Goal: Check status: Check status

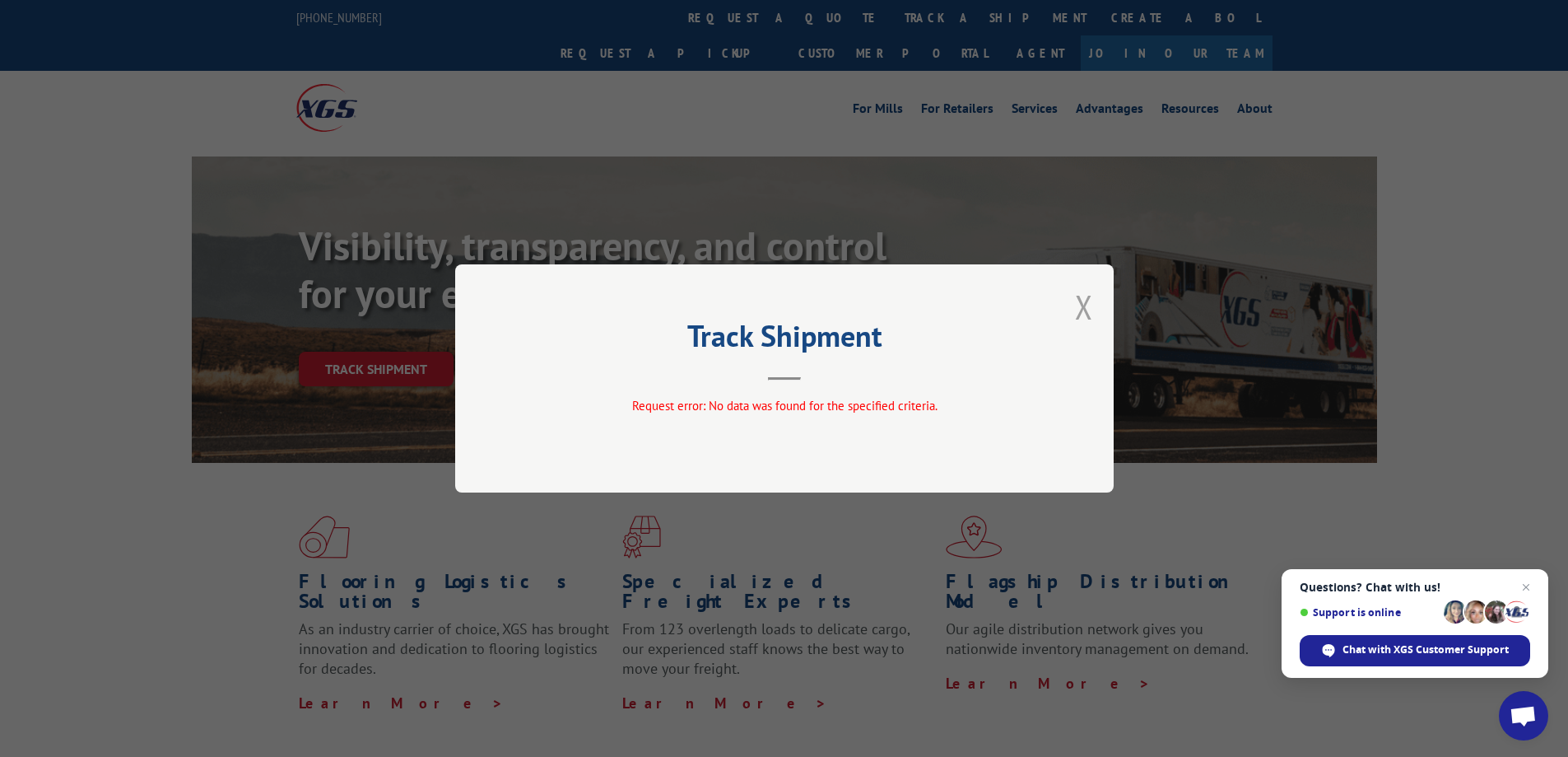
click at [1082, 311] on button "Close modal" at bounding box center [1084, 306] width 18 height 44
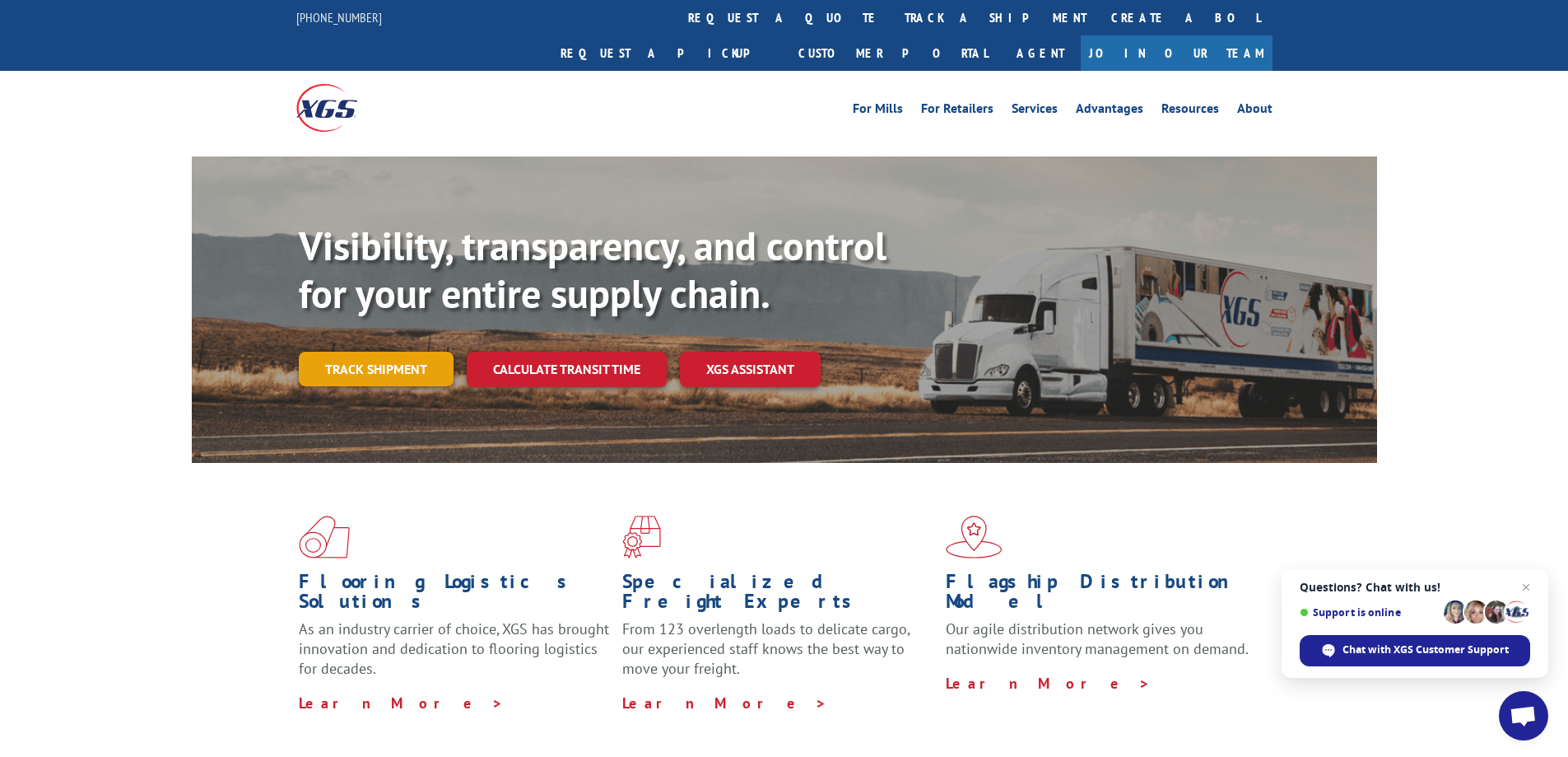
click at [412, 351] on link "Track shipment" at bounding box center [376, 368] width 155 height 34
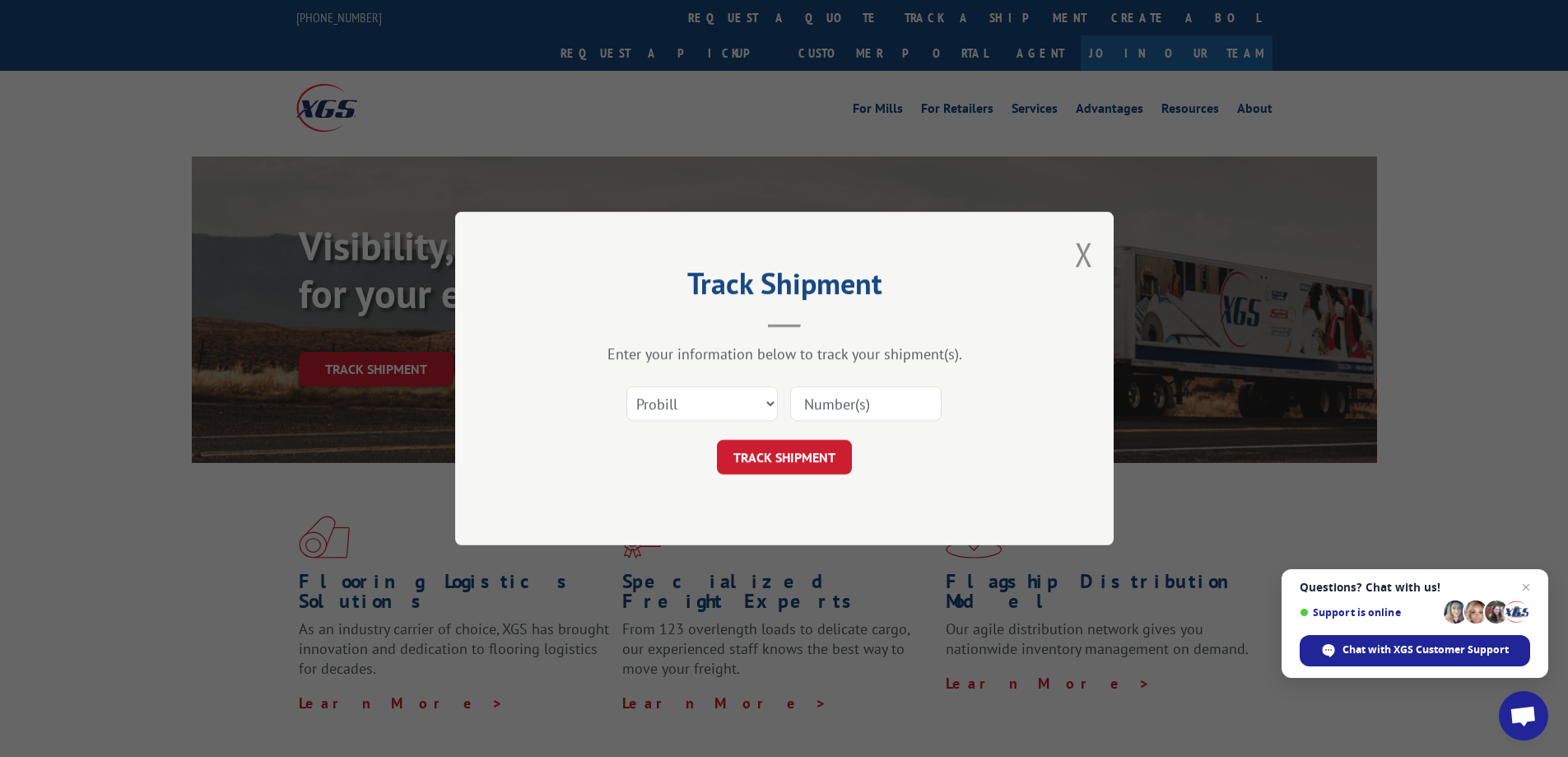
click at [867, 393] on input at bounding box center [866, 403] width 152 height 34
paste input "17468123"
type input "17468123"
click at [833, 464] on button "TRACK SHIPMENT" at bounding box center [785, 457] width 135 height 34
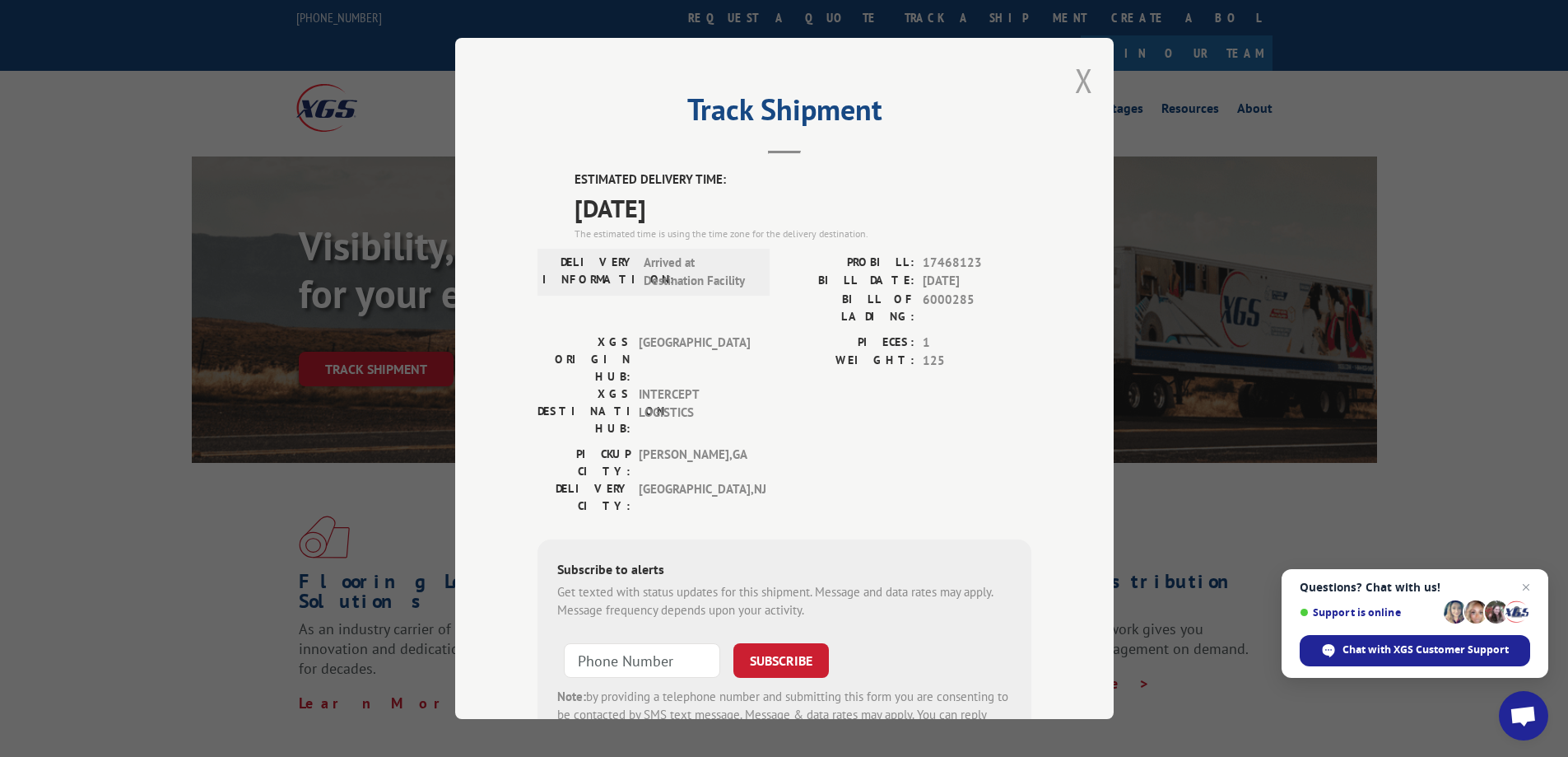
click at [1081, 80] on button "Close modal" at bounding box center [1084, 81] width 18 height 44
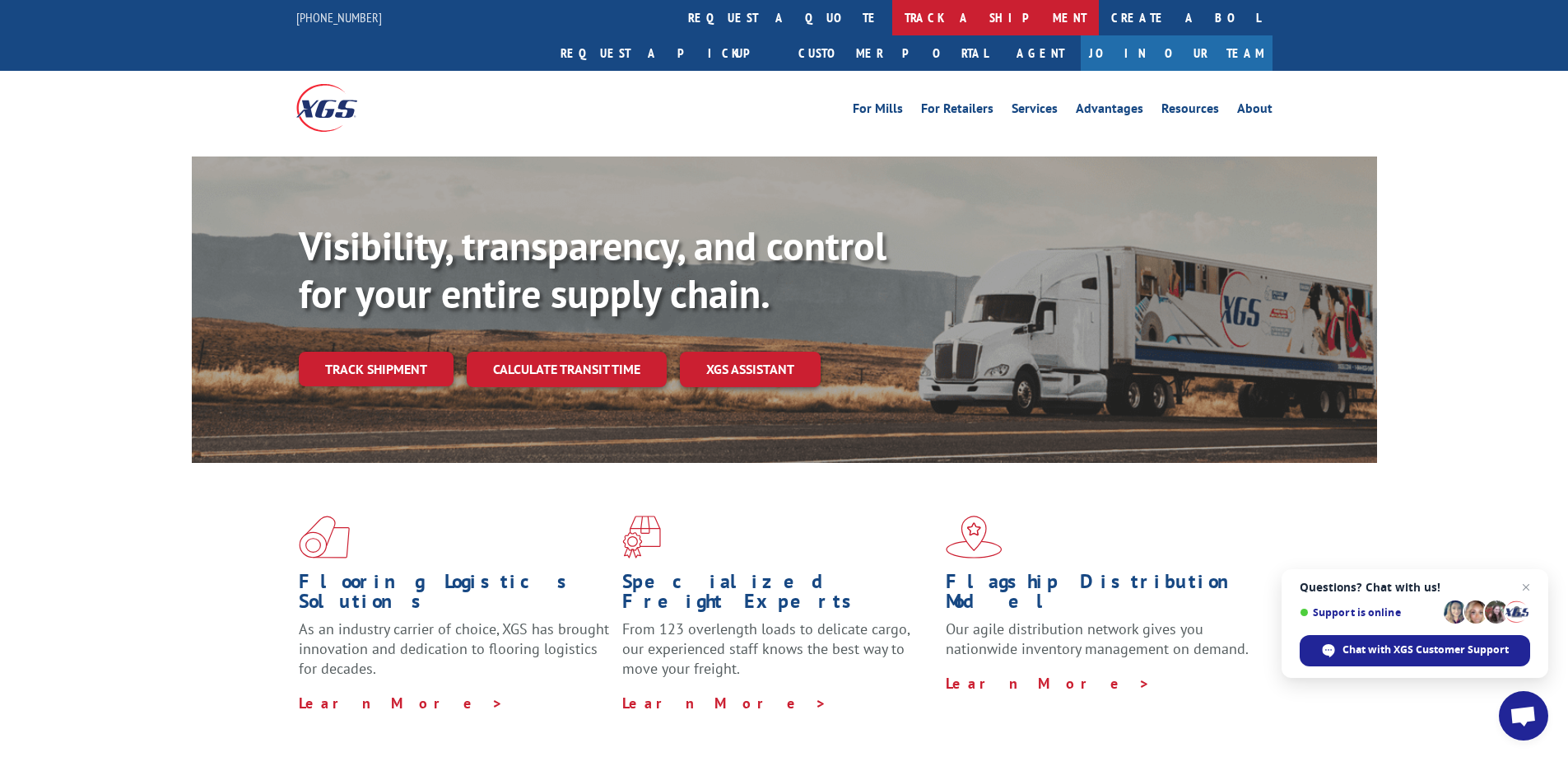
click at [893, 21] on link "track a shipment" at bounding box center [996, 18] width 206 height 35
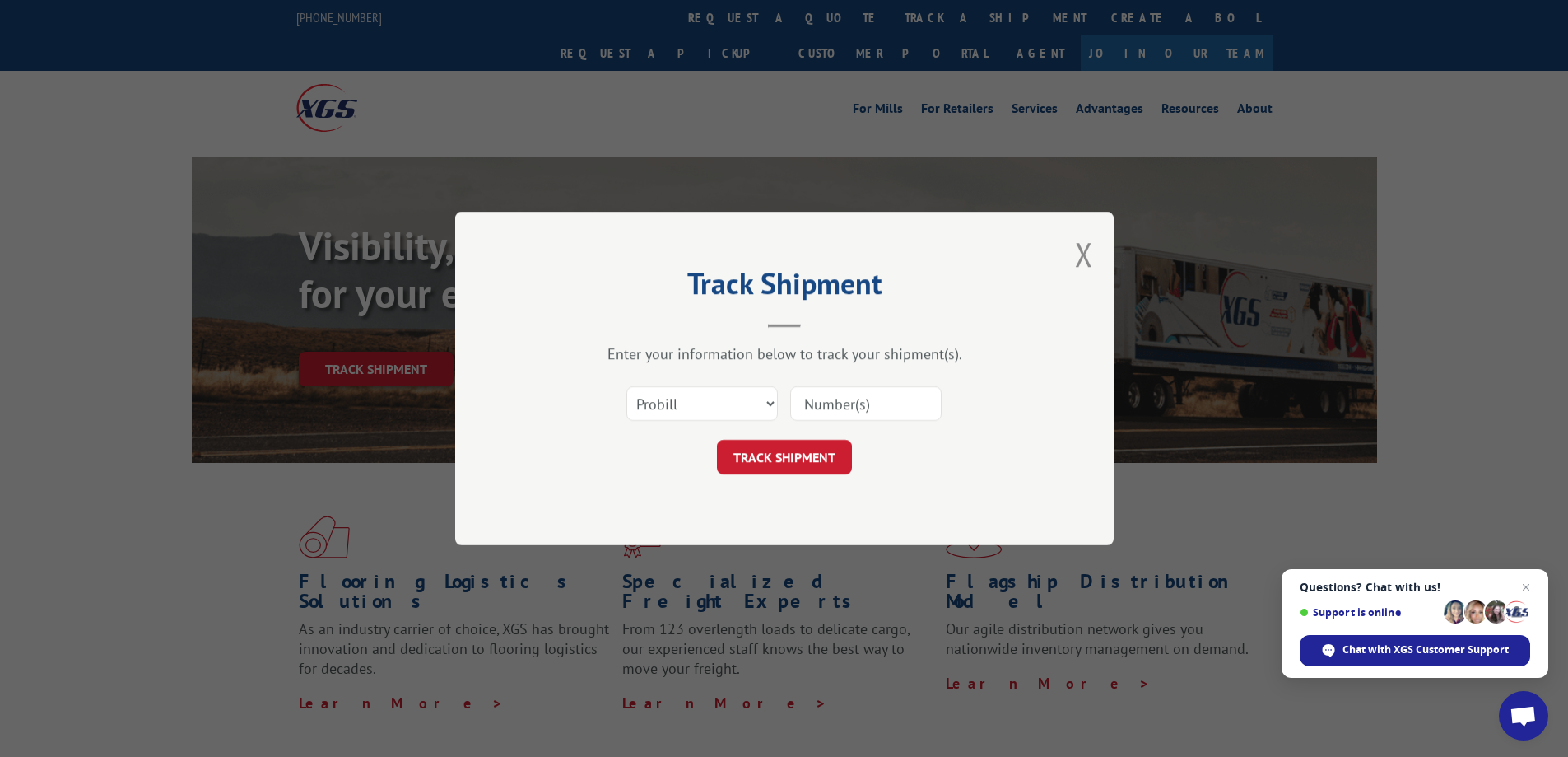
click at [857, 409] on input at bounding box center [866, 403] width 152 height 34
type input "V"
click at [809, 462] on button "TRACK SHIPMENT" at bounding box center [785, 457] width 135 height 34
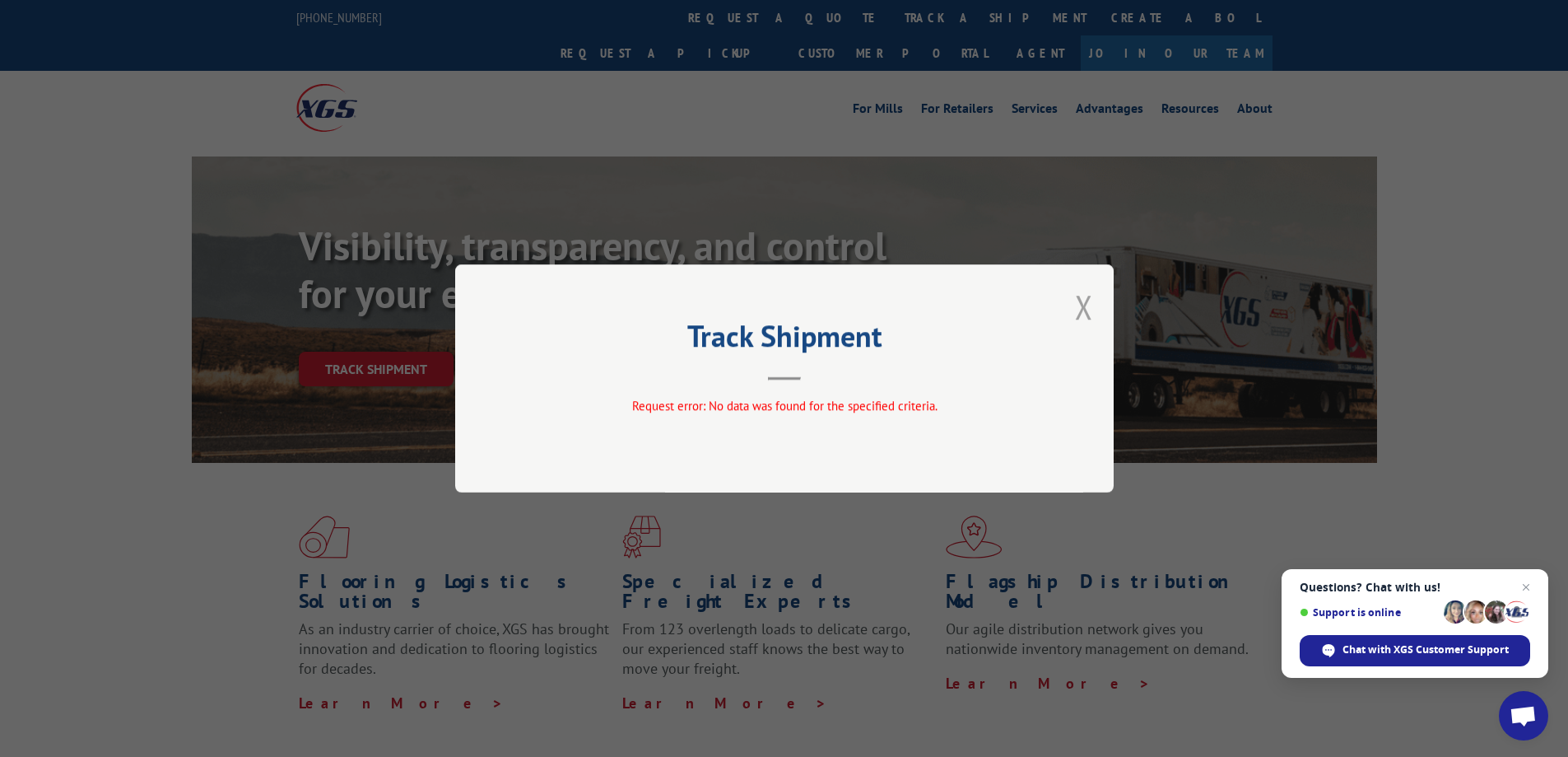
click at [1090, 306] on button "Close modal" at bounding box center [1084, 306] width 18 height 44
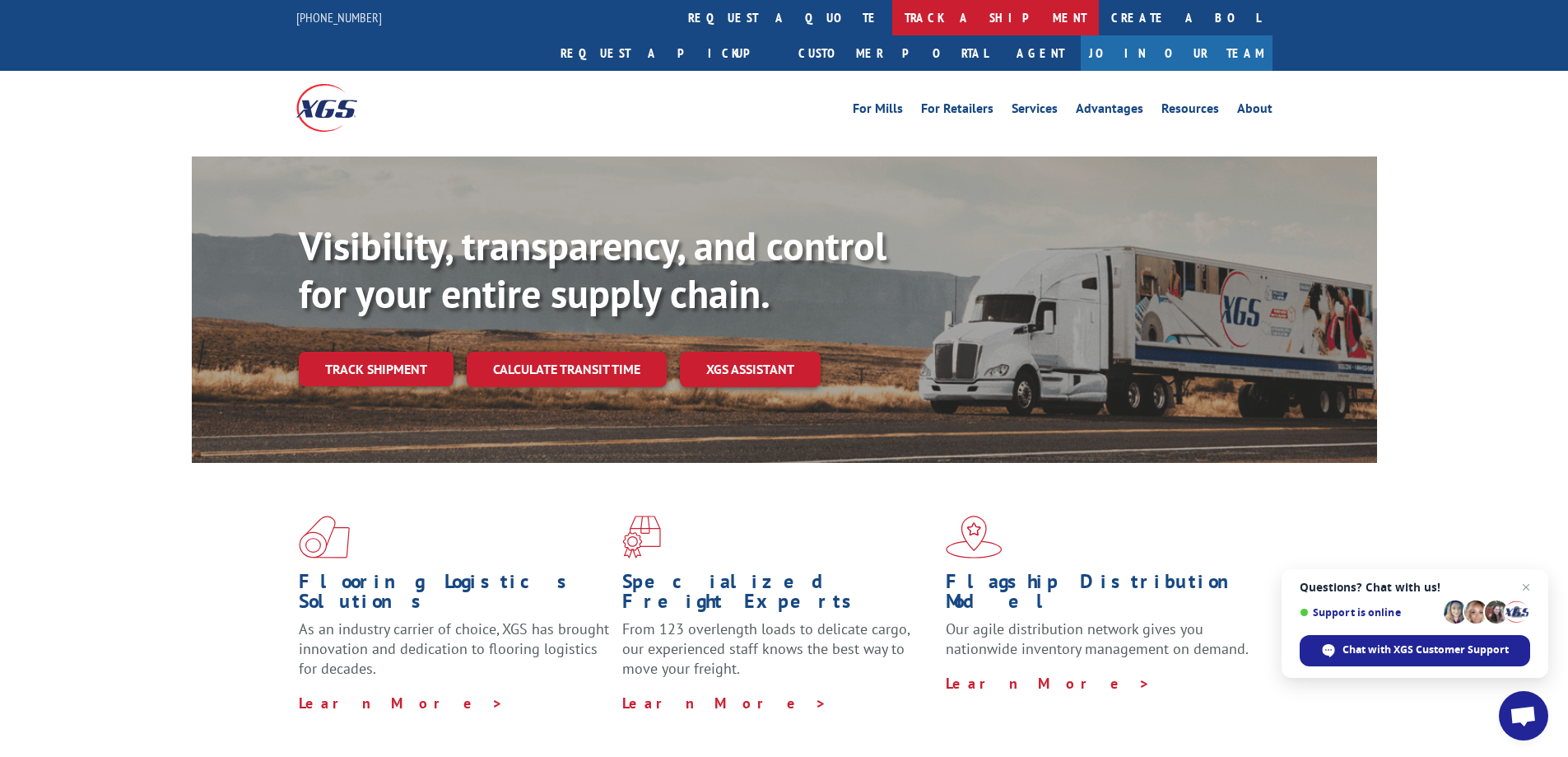
click at [893, 16] on link "track a shipment" at bounding box center [996, 18] width 206 height 35
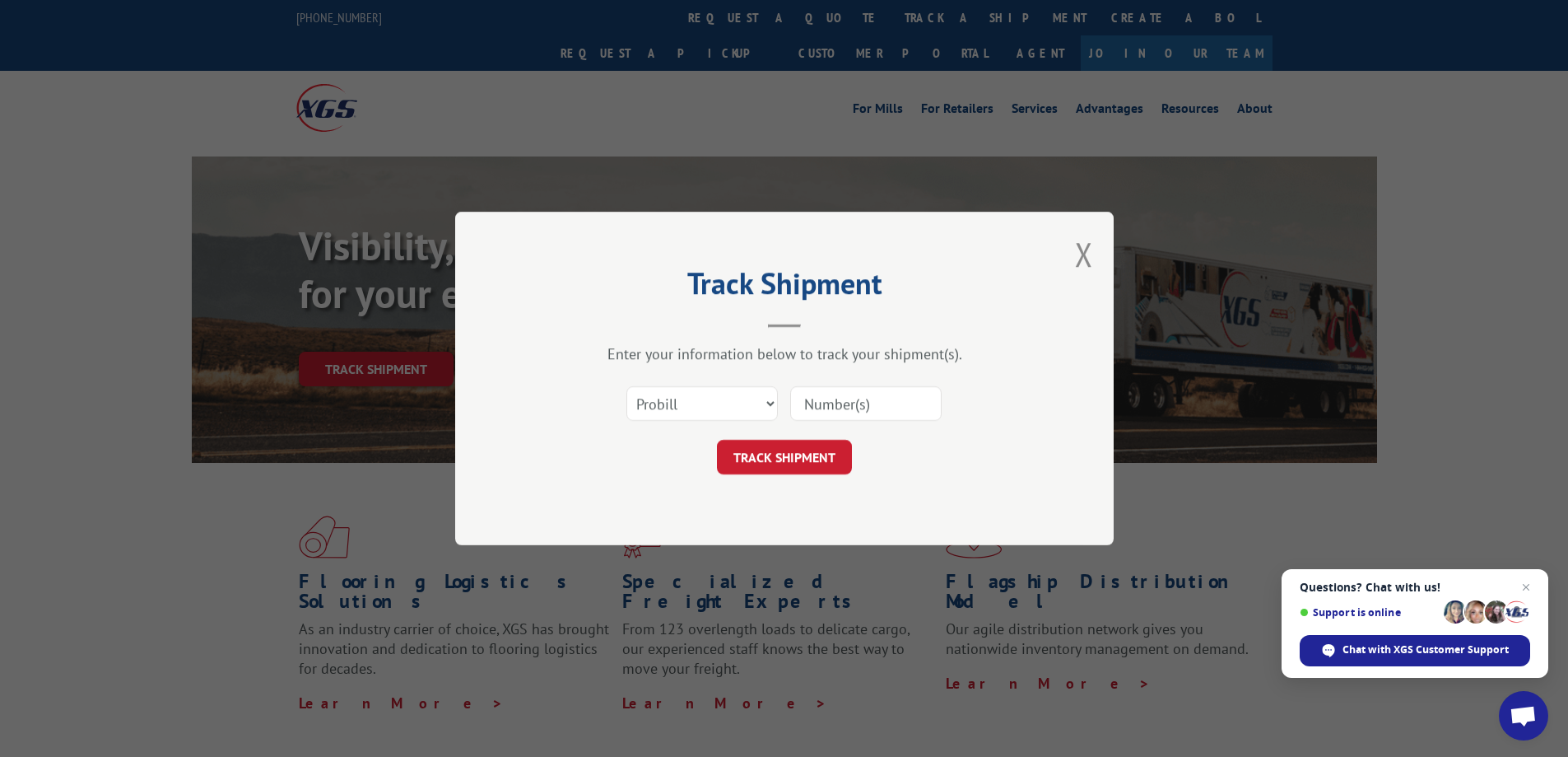
click at [834, 407] on input at bounding box center [866, 403] width 152 height 34
paste input "17468680"
type input "17468680"
click at [814, 457] on button "TRACK SHIPMENT" at bounding box center [785, 457] width 135 height 34
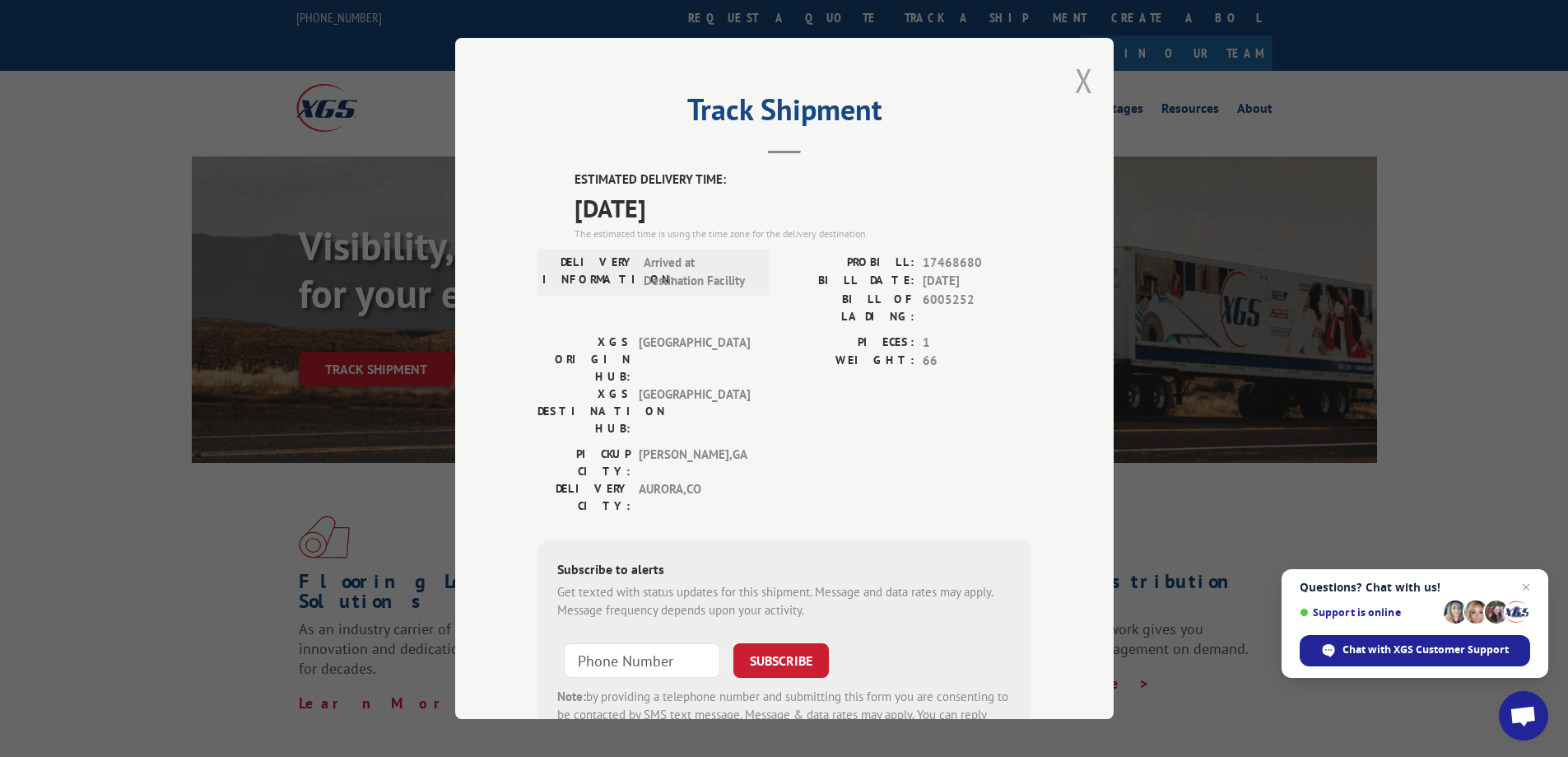
drag, startPoint x: 1079, startPoint y: 79, endPoint x: 935, endPoint y: 50, distance: 146.9
click at [1077, 79] on button "Close modal" at bounding box center [1084, 81] width 18 height 44
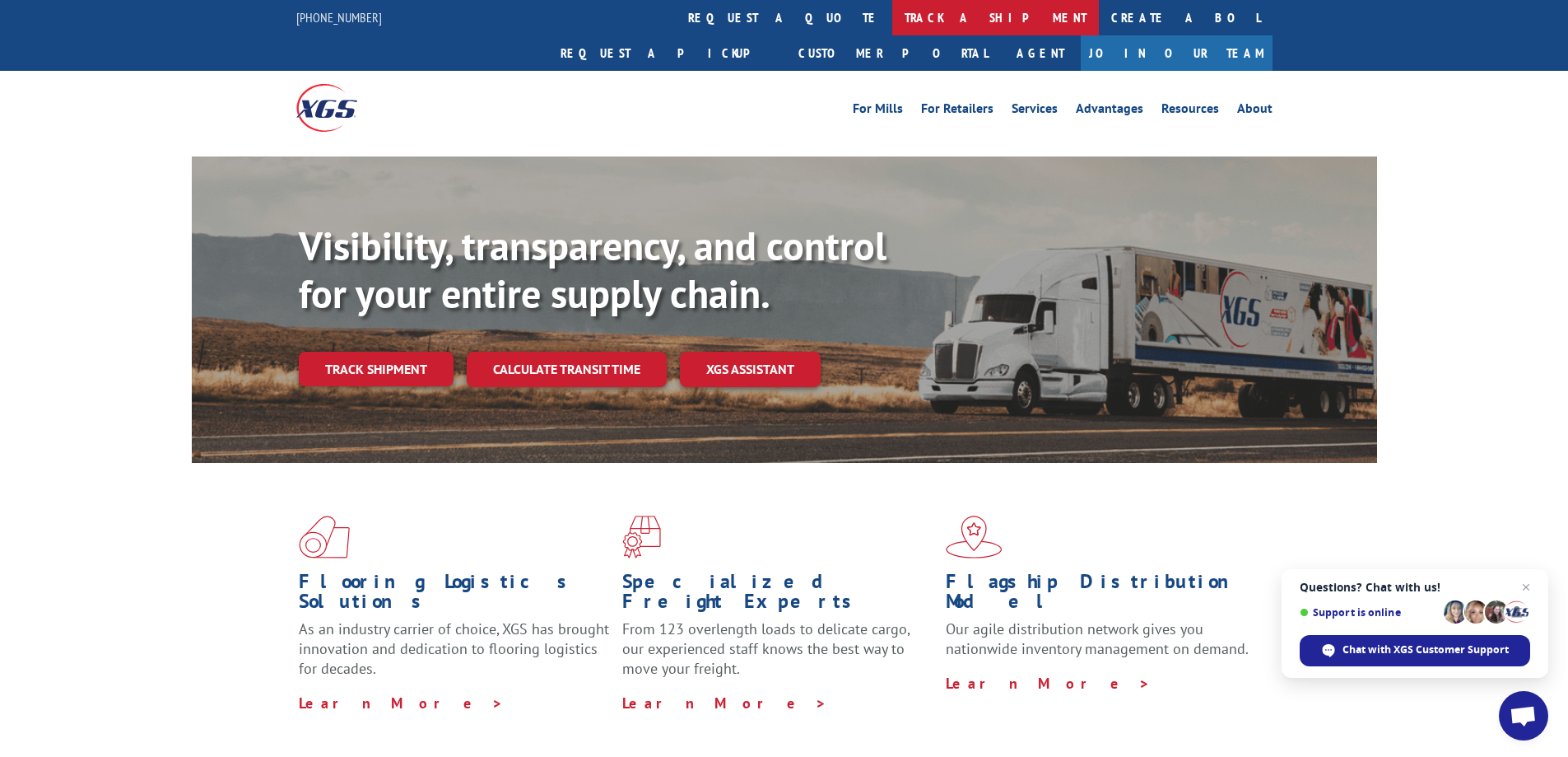
click at [893, 7] on link "track a shipment" at bounding box center [996, 18] width 206 height 35
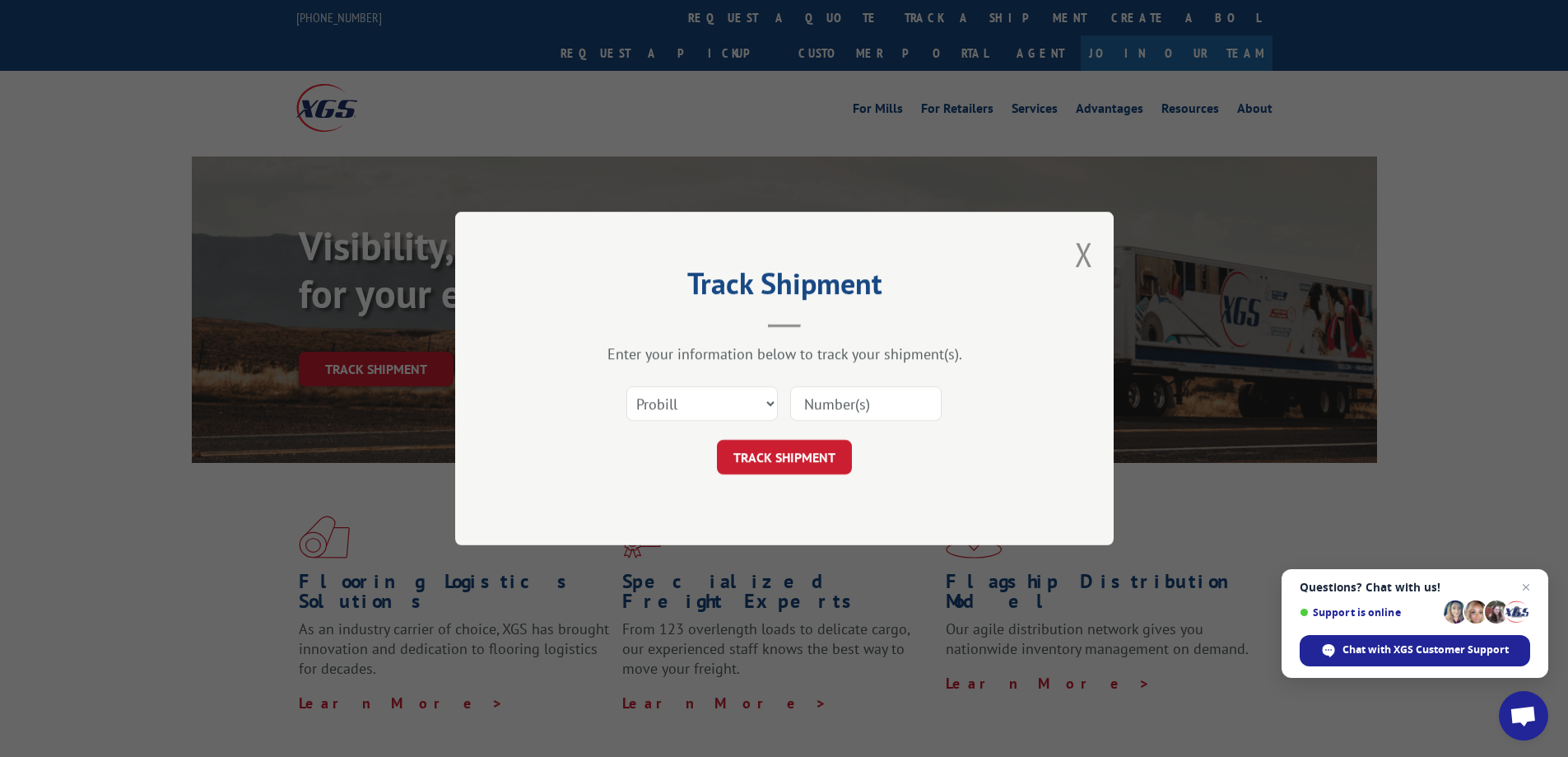
click at [900, 403] on input at bounding box center [866, 403] width 152 height 34
paste input "17227672"
type input "17227672"
click at [827, 457] on button "TRACK SHIPMENT" at bounding box center [785, 457] width 135 height 34
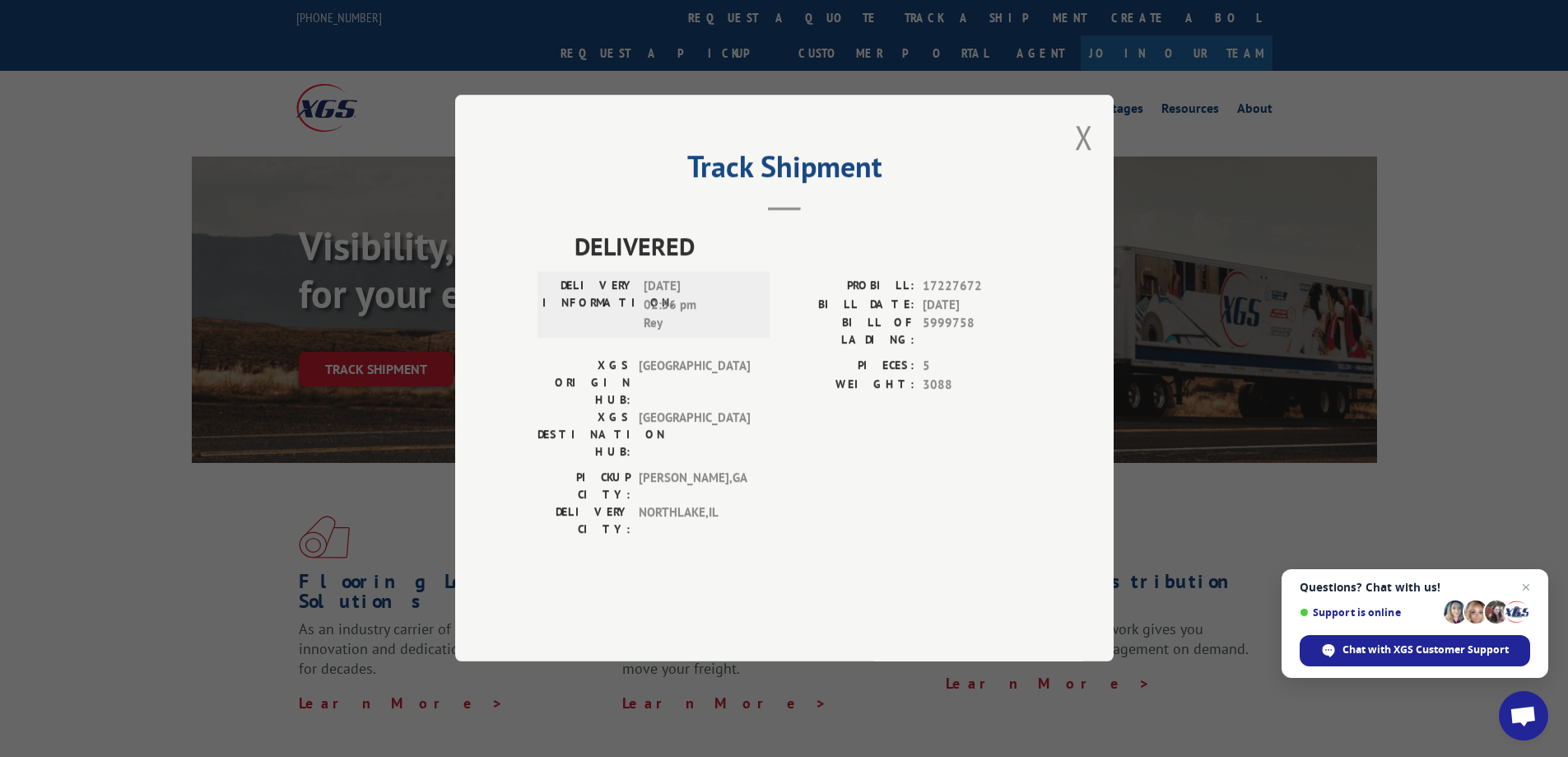
drag, startPoint x: 1079, startPoint y: 185, endPoint x: 1070, endPoint y: 168, distance: 19.2
click at [1079, 159] on button "Close modal" at bounding box center [1084, 137] width 18 height 44
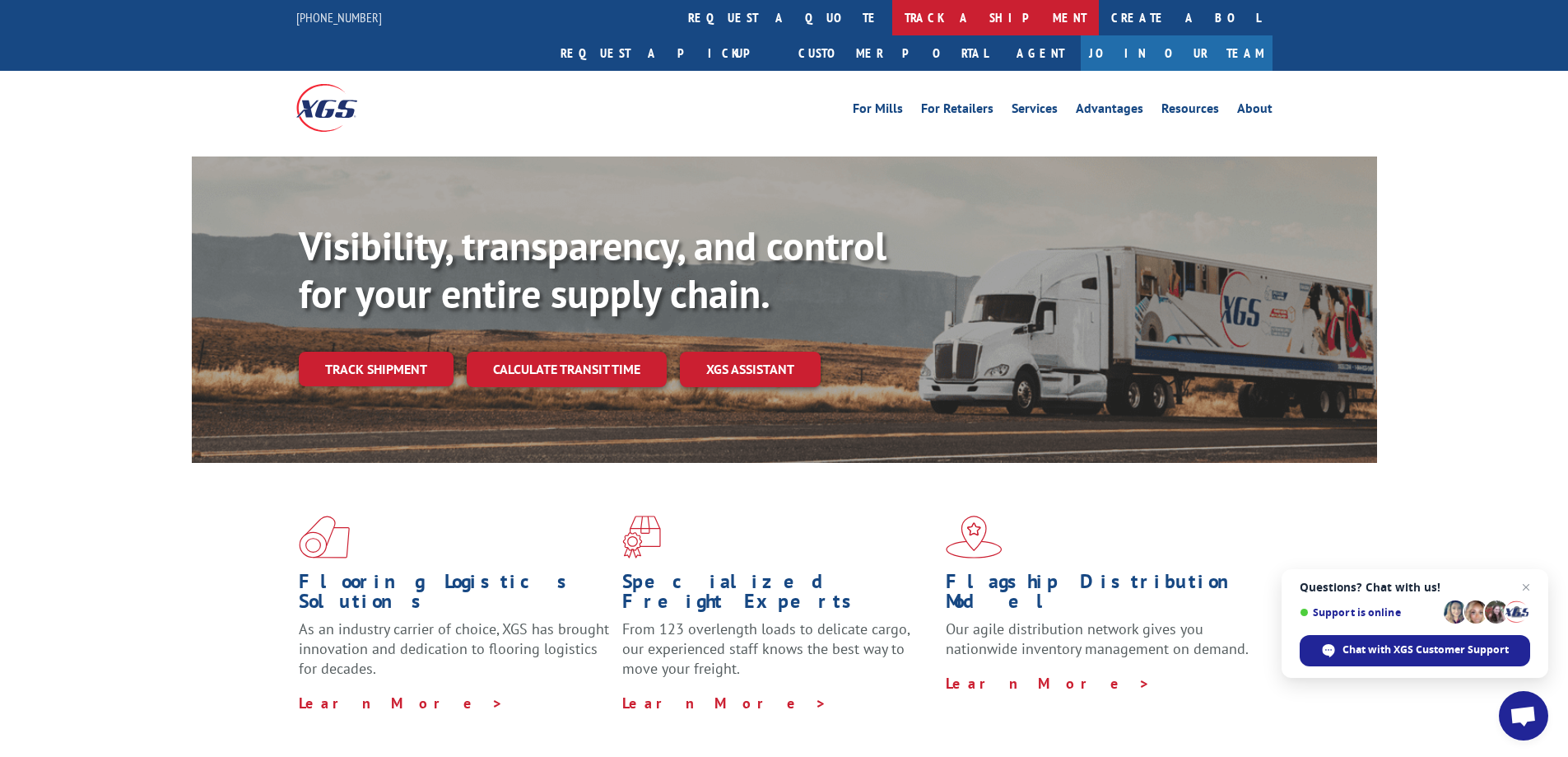
click at [893, 12] on link "track a shipment" at bounding box center [996, 18] width 206 height 35
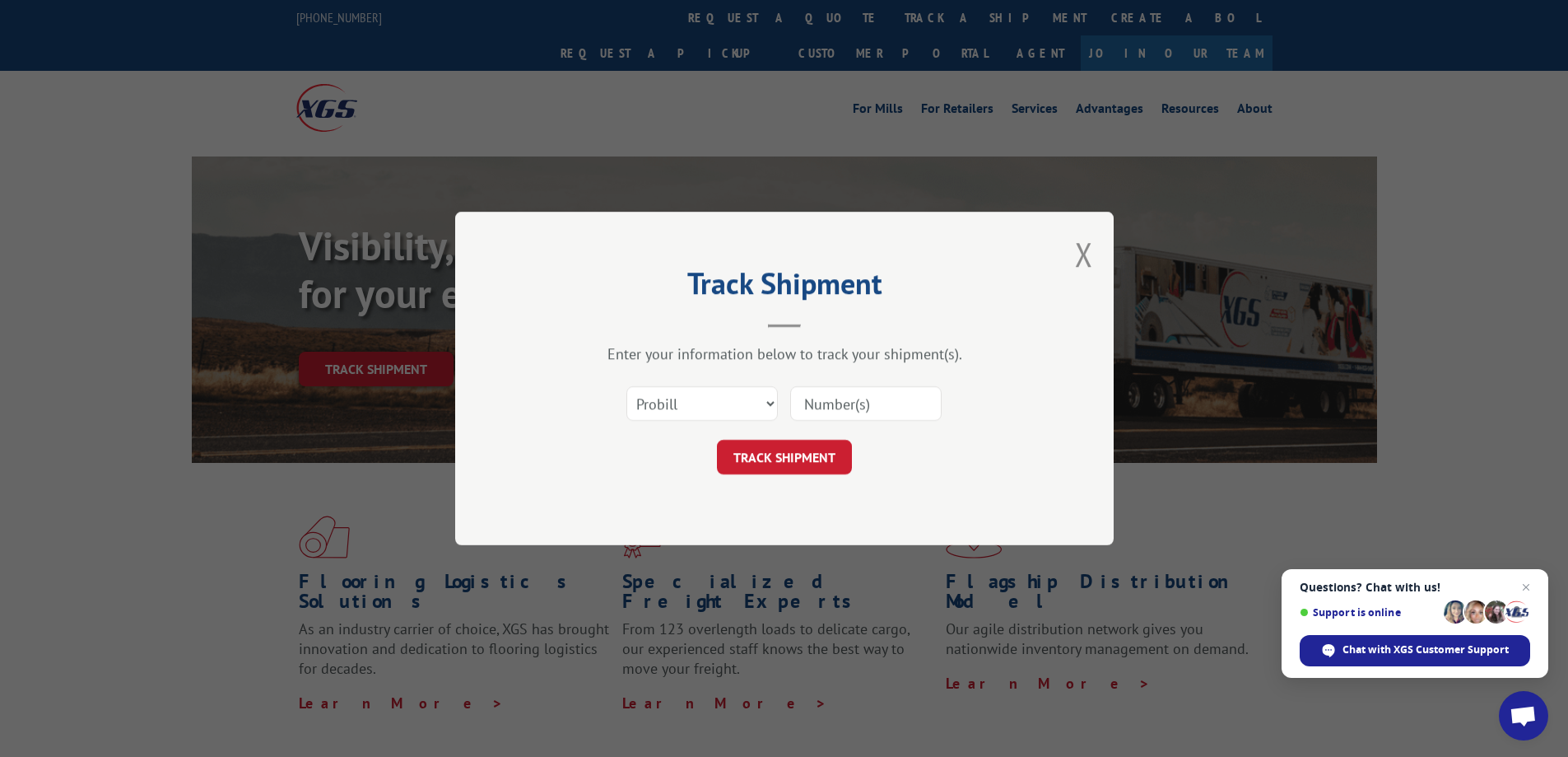
click at [894, 403] on input at bounding box center [866, 403] width 152 height 34
paste input "17468679"
type input "17468679"
click at [813, 457] on button "TRACK SHIPMENT" at bounding box center [785, 457] width 135 height 34
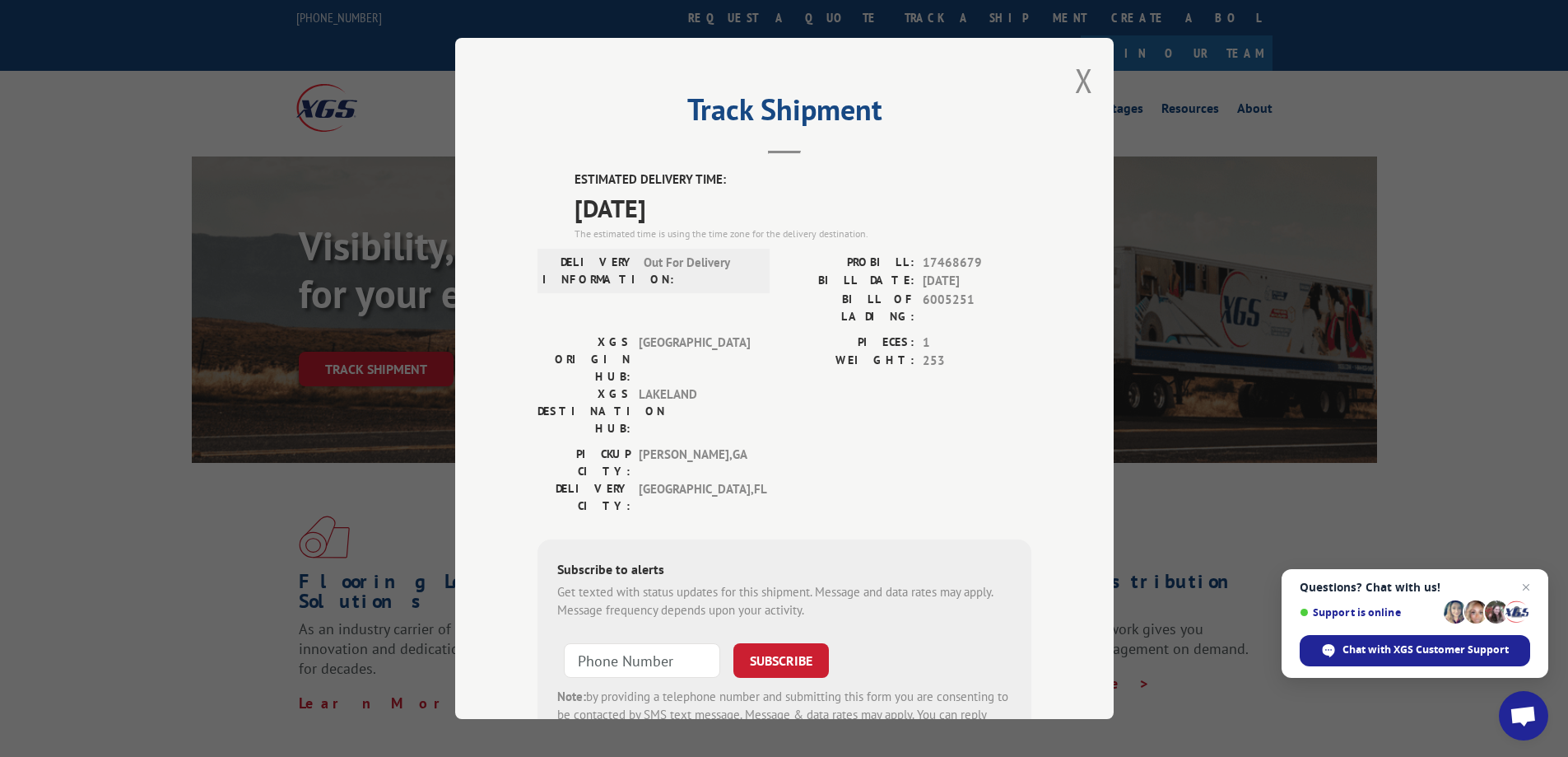
drag, startPoint x: 1074, startPoint y: 74, endPoint x: 1065, endPoint y: 73, distance: 9.1
click at [1075, 73] on button "Close modal" at bounding box center [1084, 81] width 18 height 44
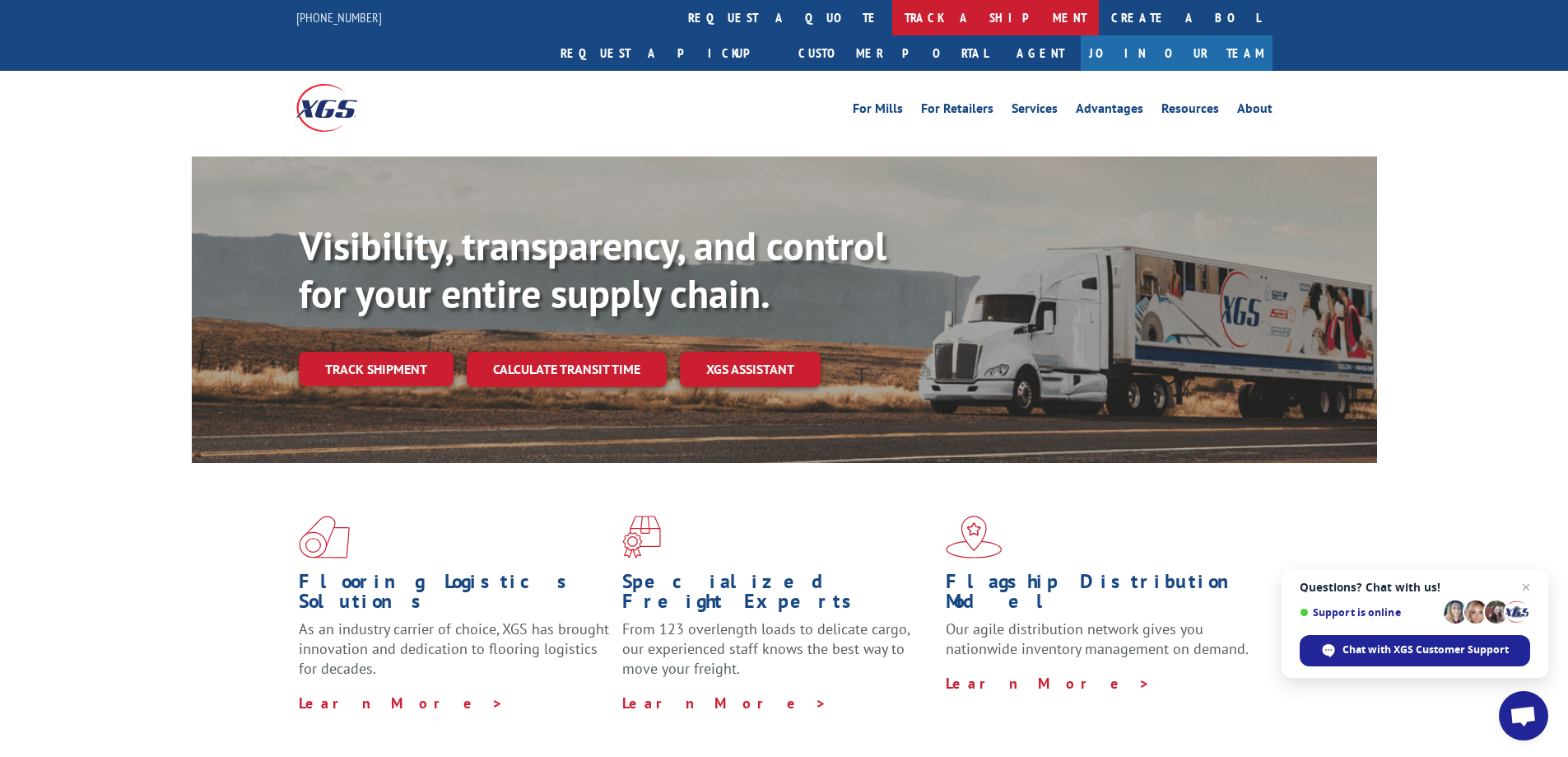
click at [893, 14] on link "track a shipment" at bounding box center [996, 18] width 206 height 35
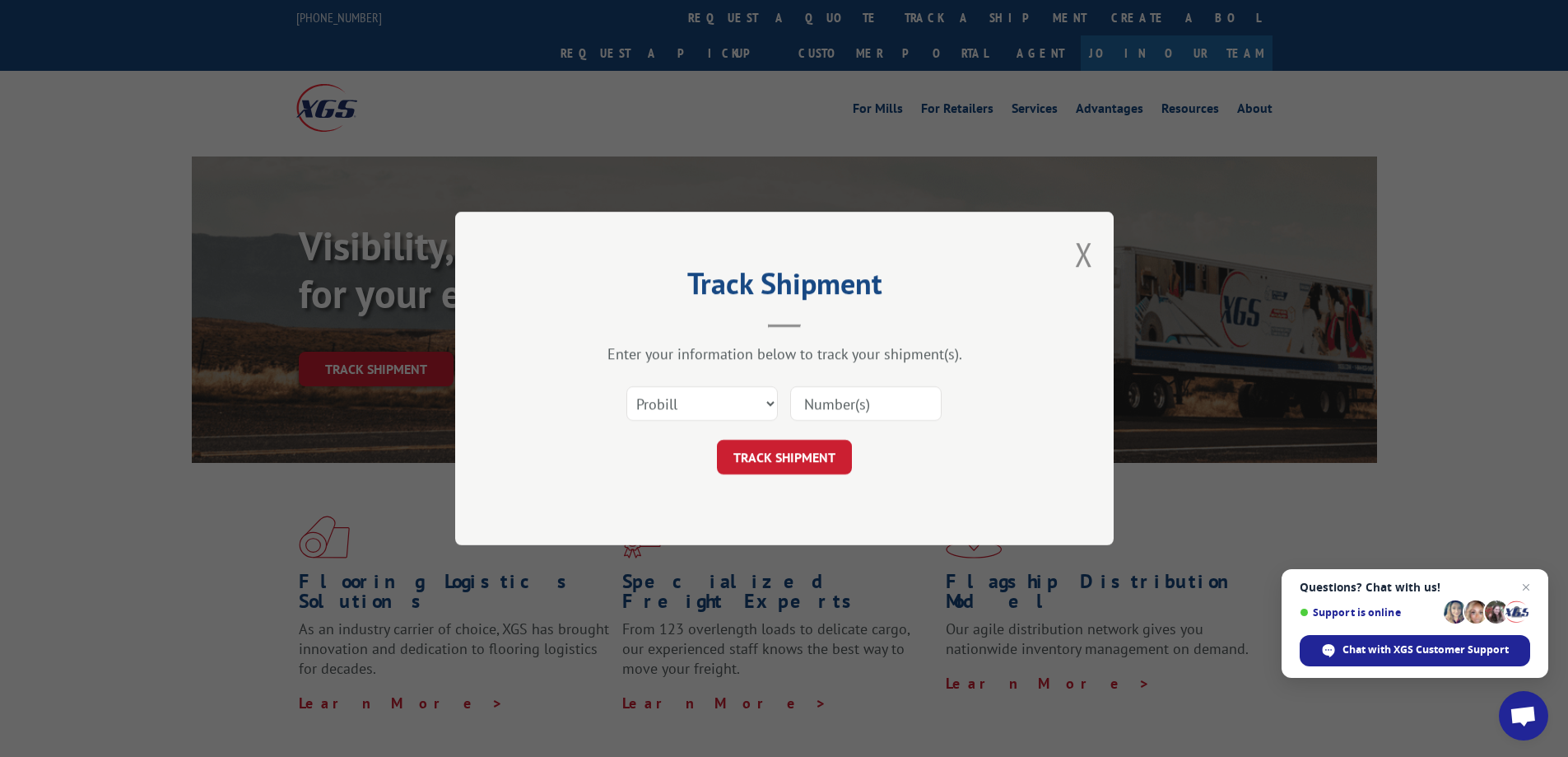
click at [896, 403] on input at bounding box center [866, 403] width 152 height 34
paste input "17468610"
type input "17468610"
click at [817, 448] on button "TRACK SHIPMENT" at bounding box center [785, 457] width 135 height 34
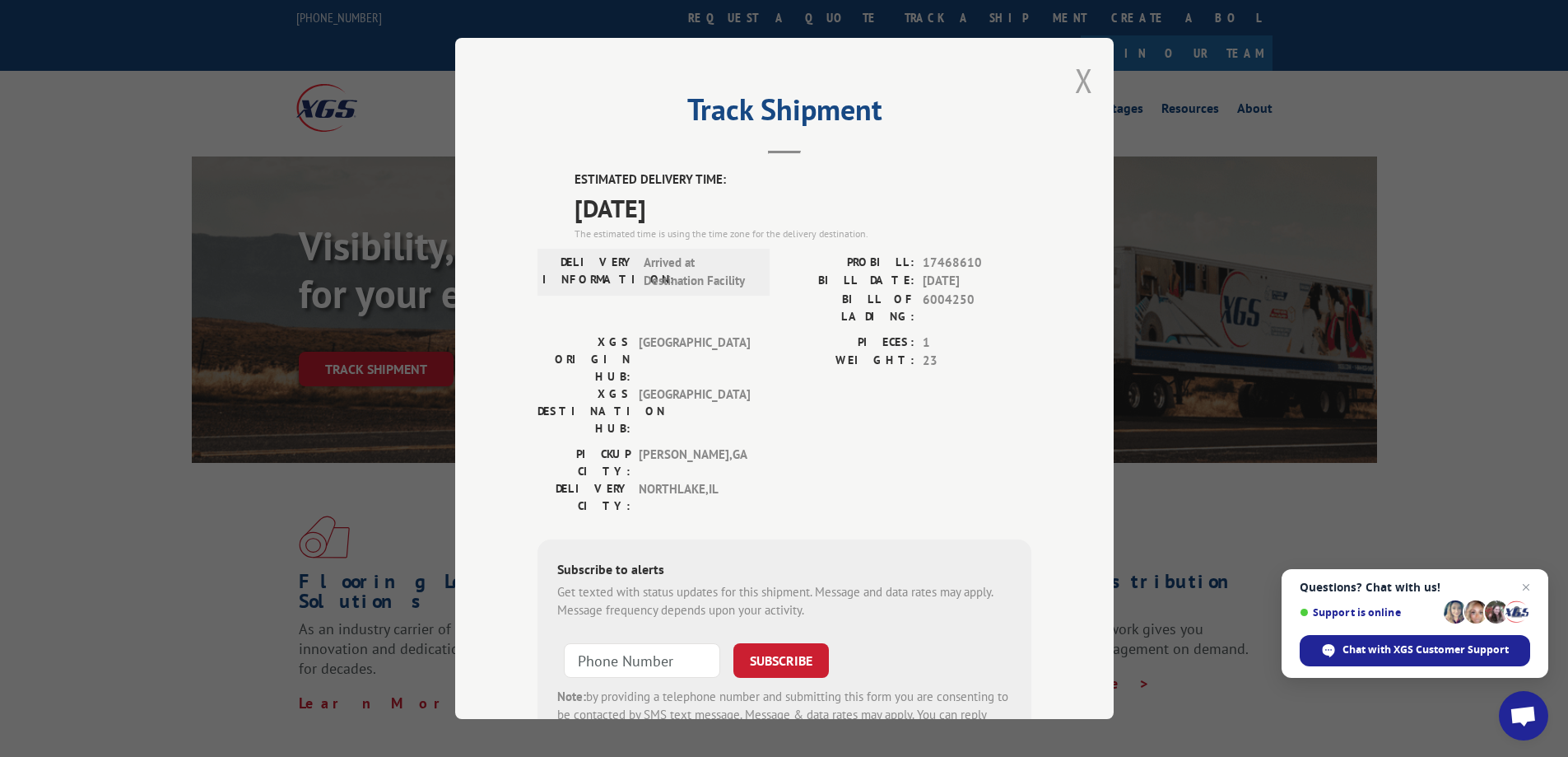
click at [1082, 83] on button "Close modal" at bounding box center [1084, 81] width 18 height 44
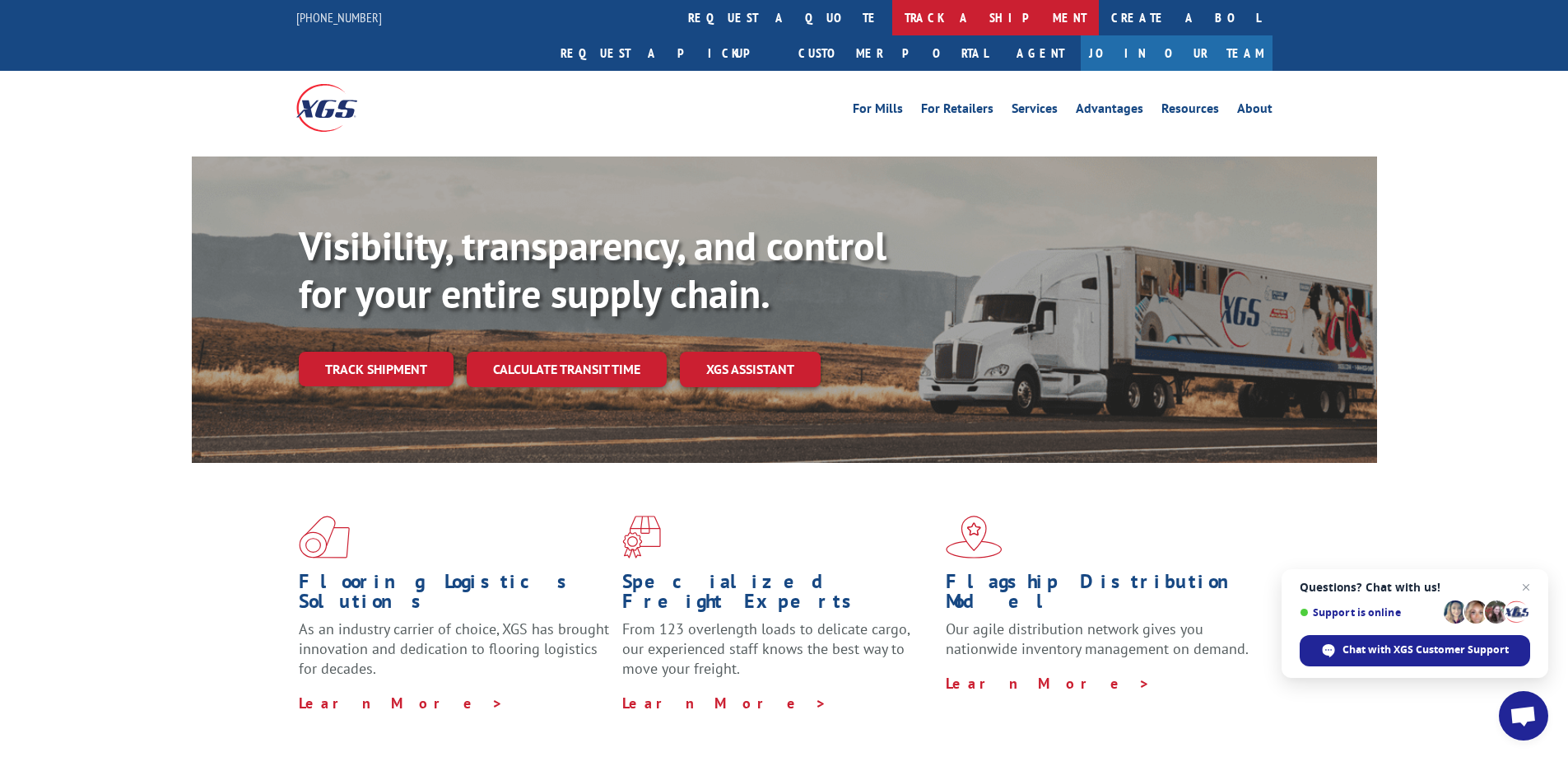
click at [893, 25] on link "track a shipment" at bounding box center [996, 18] width 206 height 35
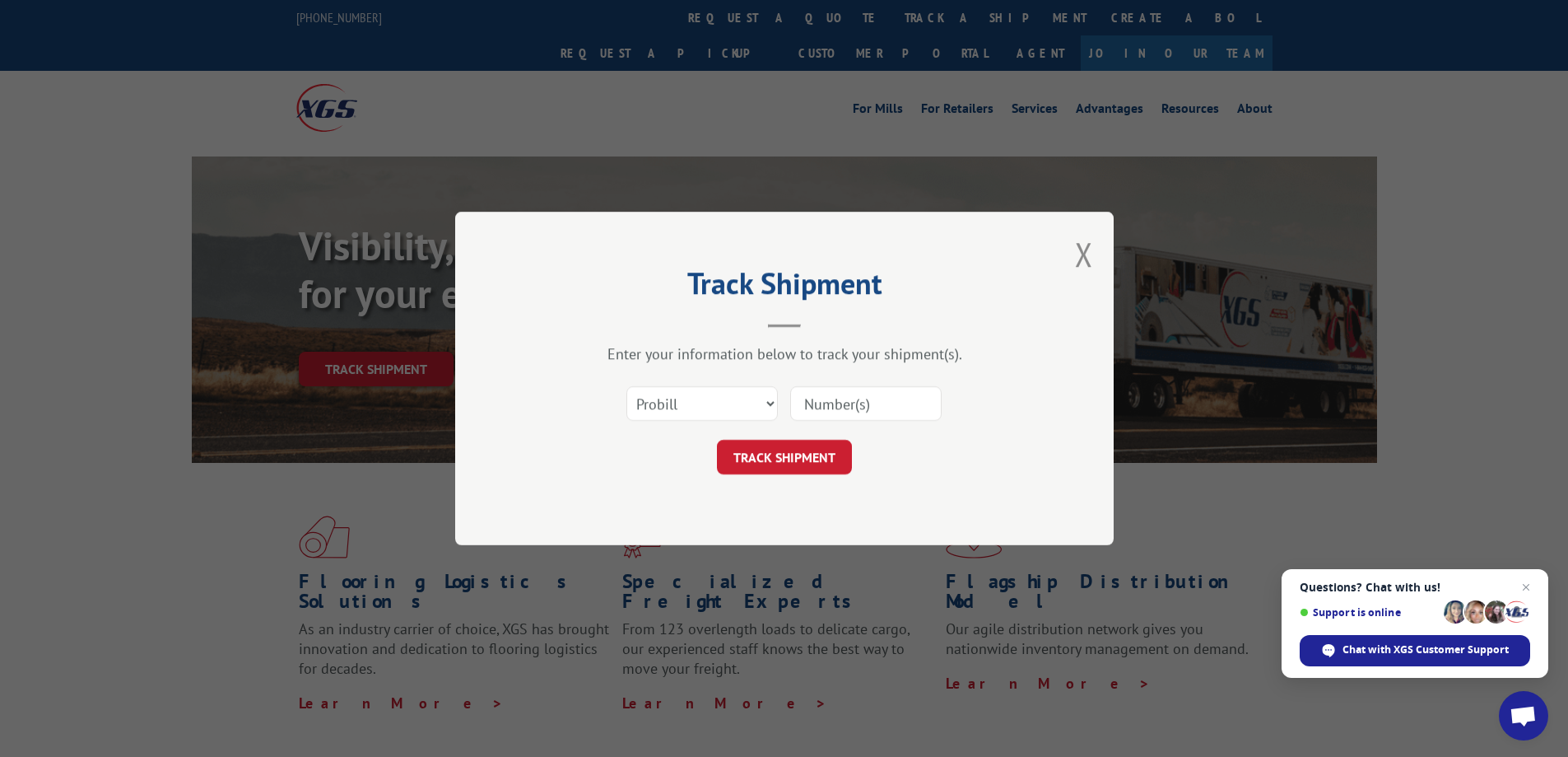
click at [852, 401] on input at bounding box center [866, 403] width 152 height 34
paste input "17469352"
type input "17469352"
click at [819, 457] on button "TRACK SHIPMENT" at bounding box center [785, 457] width 135 height 34
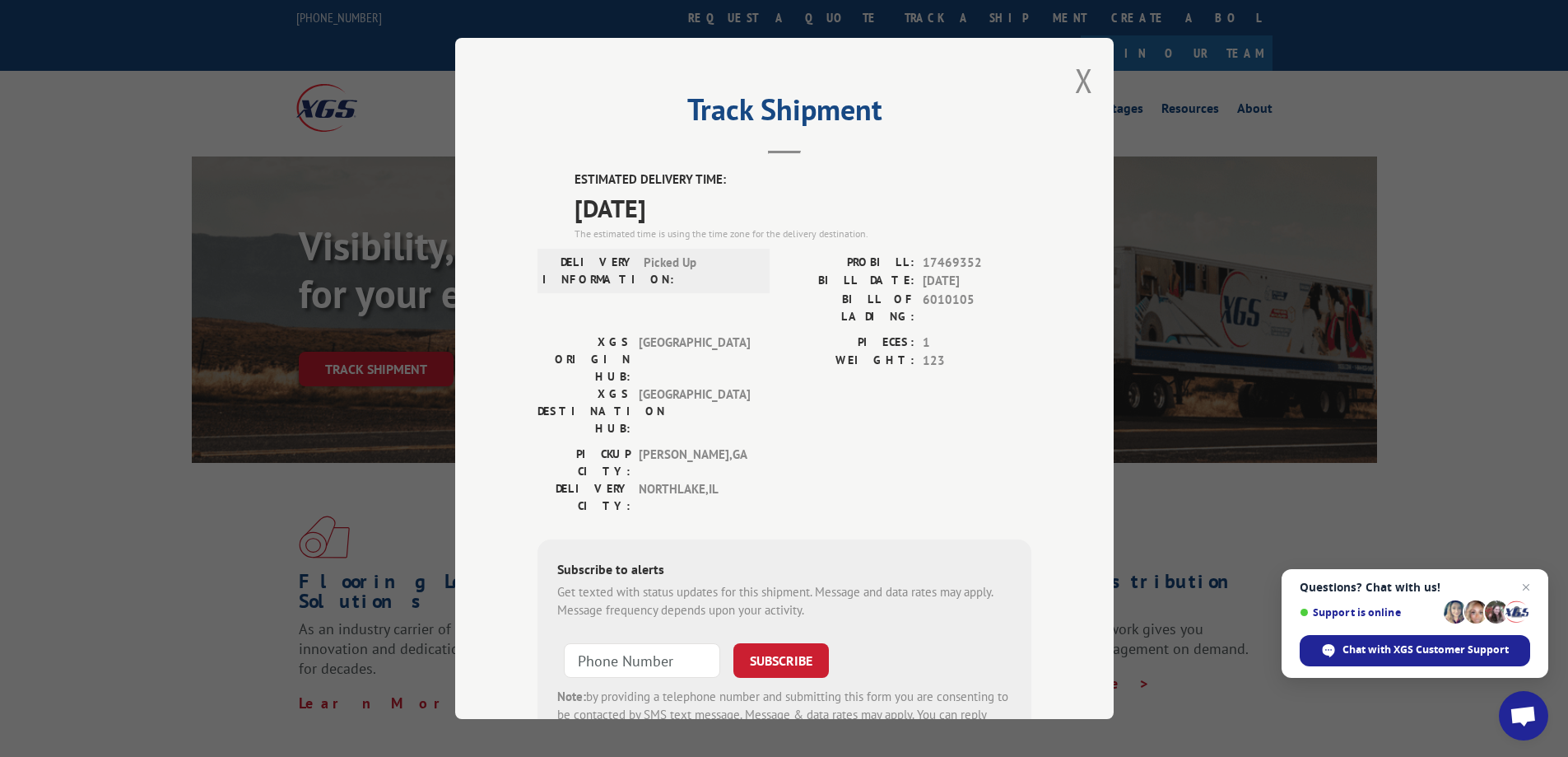
click at [1075, 76] on button "Close modal" at bounding box center [1084, 81] width 18 height 44
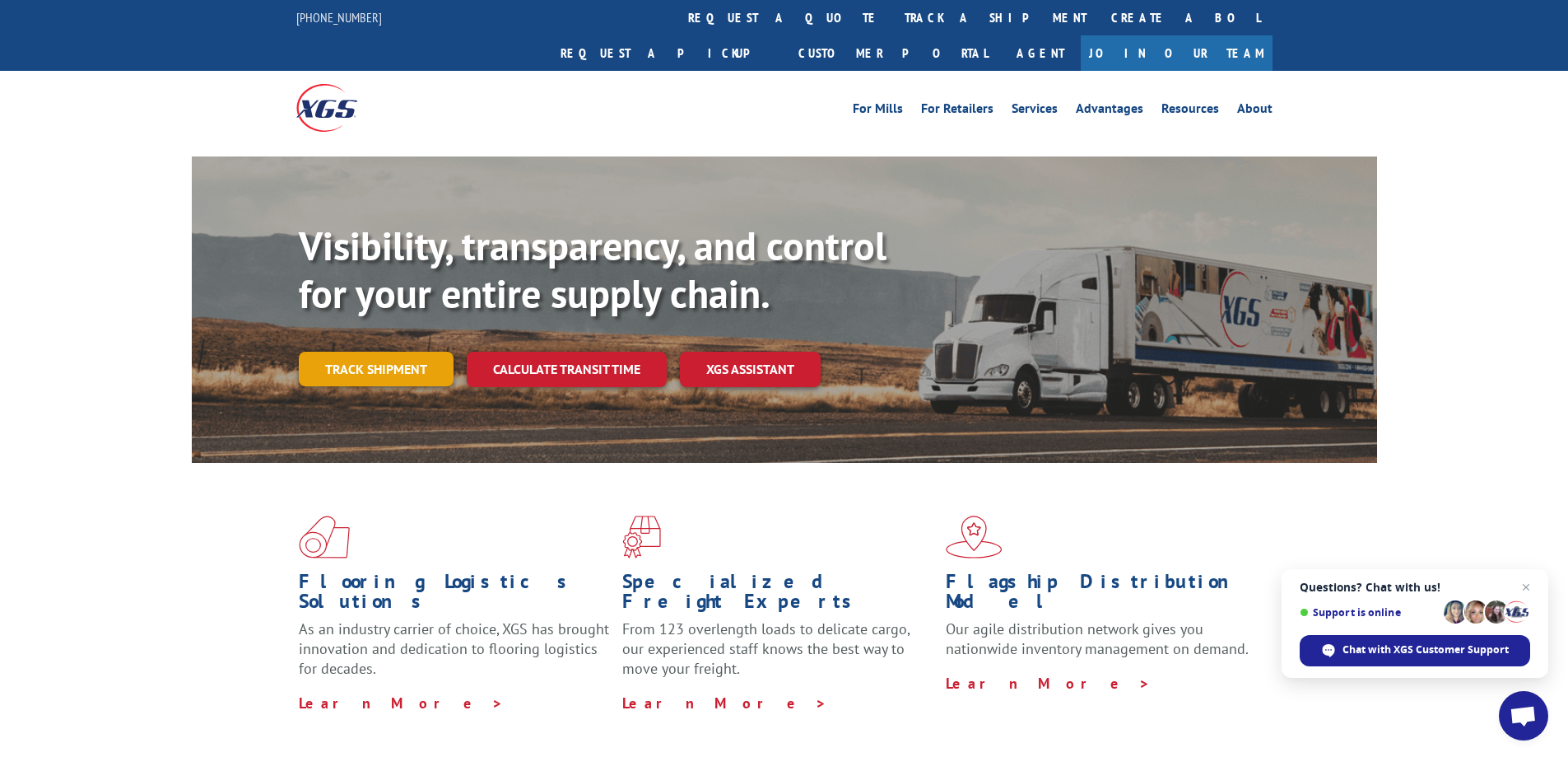
click at [395, 351] on link "Track shipment" at bounding box center [376, 368] width 155 height 34
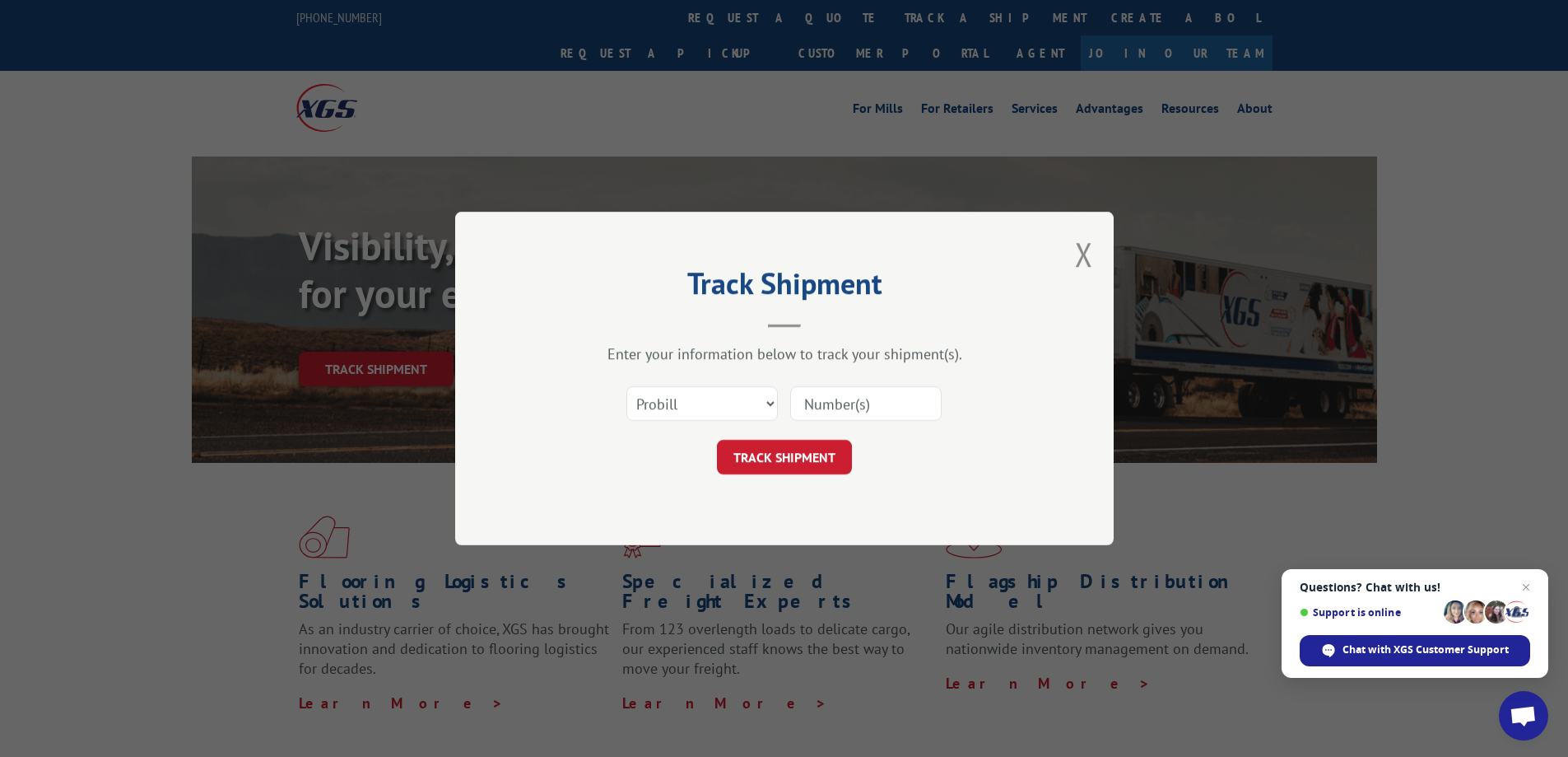
click at [869, 400] on input at bounding box center [866, 403] width 152 height 34
paste input "17469297"
type input "17469297"
click at [821, 454] on button "TRACK SHIPMENT" at bounding box center [785, 457] width 135 height 34
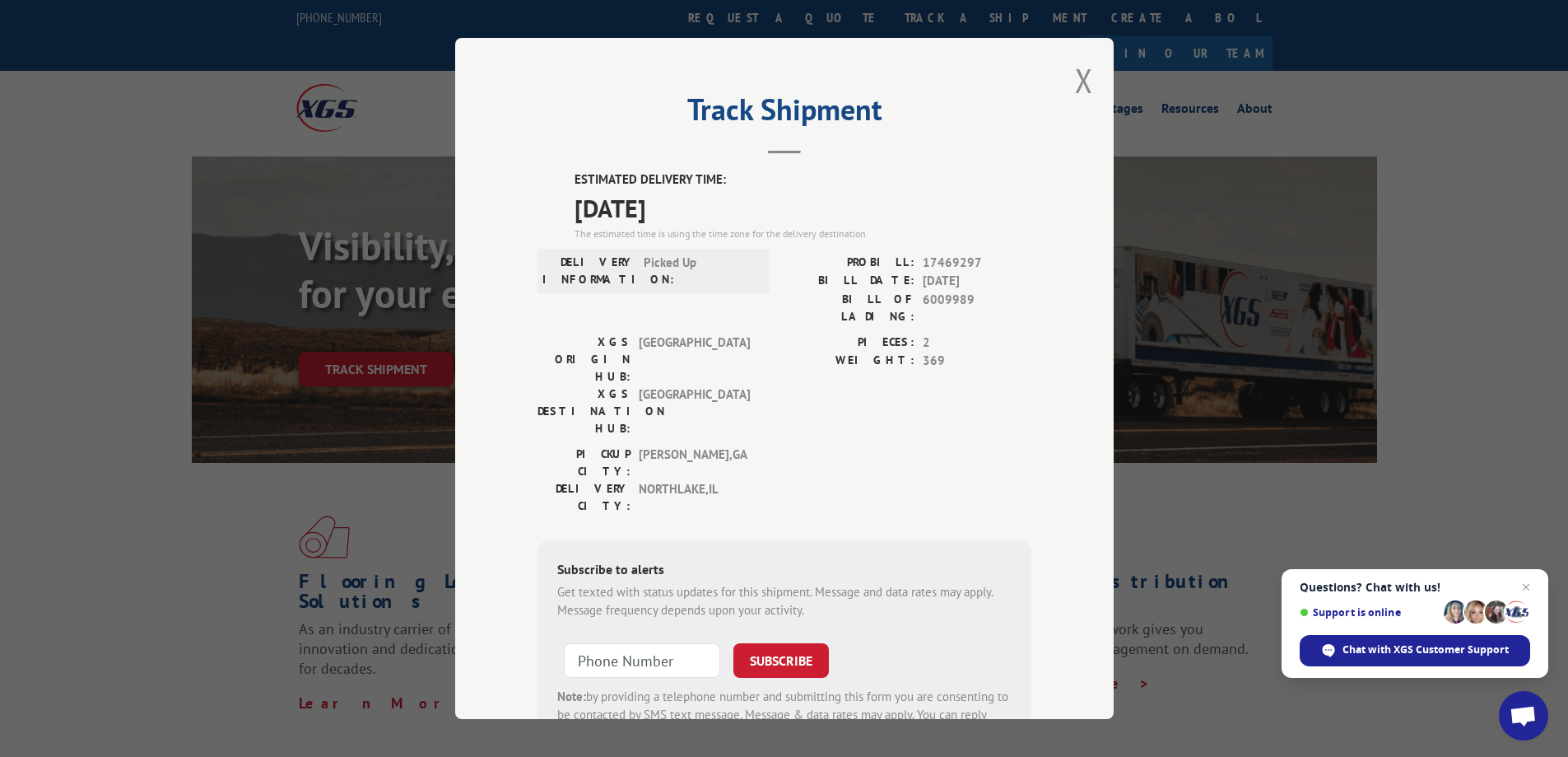
drag, startPoint x: 1078, startPoint y: 79, endPoint x: 1057, endPoint y: 78, distance: 21.0
click at [1078, 79] on button "Close modal" at bounding box center [1084, 81] width 18 height 44
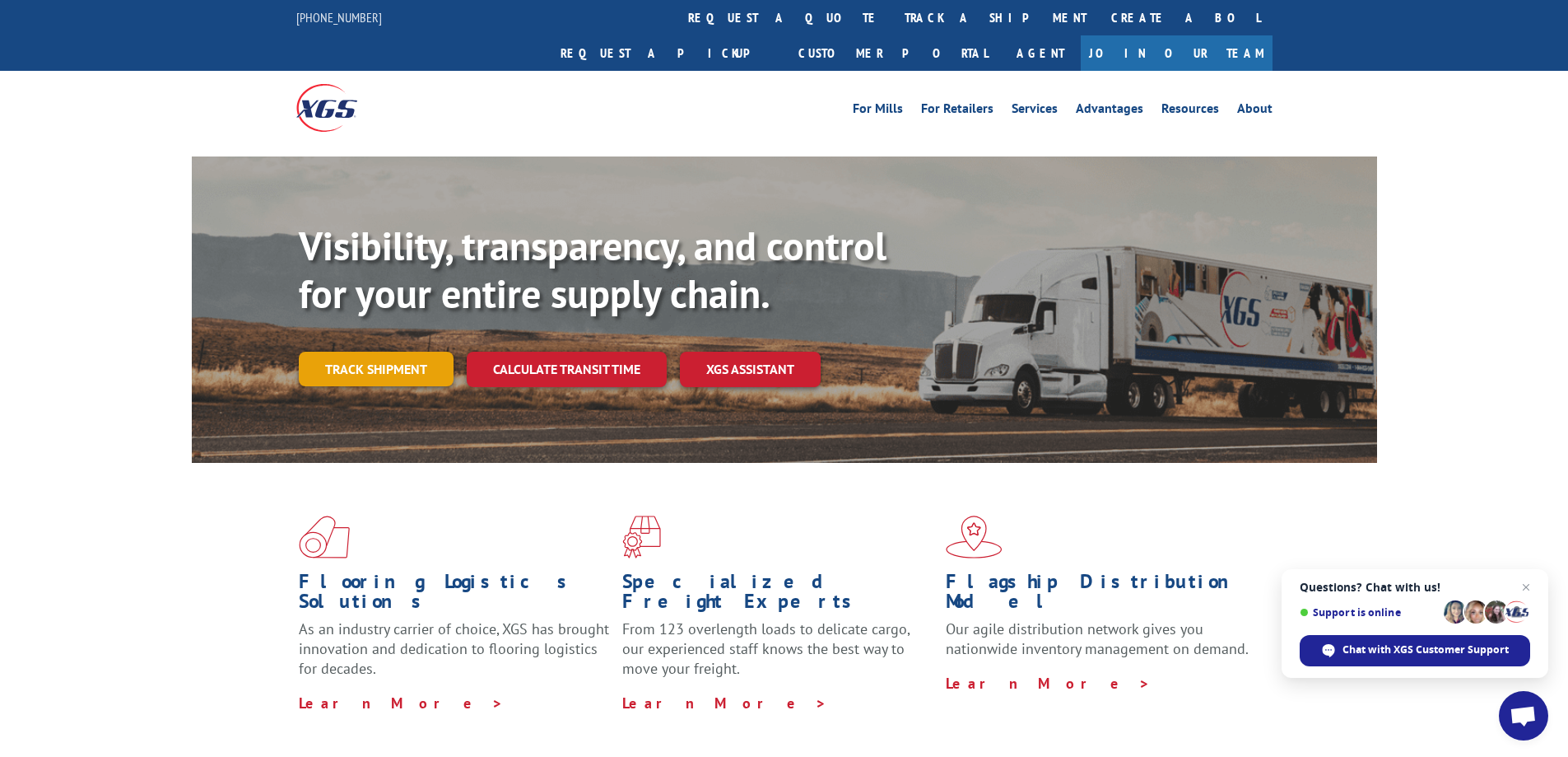
click at [427, 351] on link "Track shipment" at bounding box center [376, 368] width 155 height 34
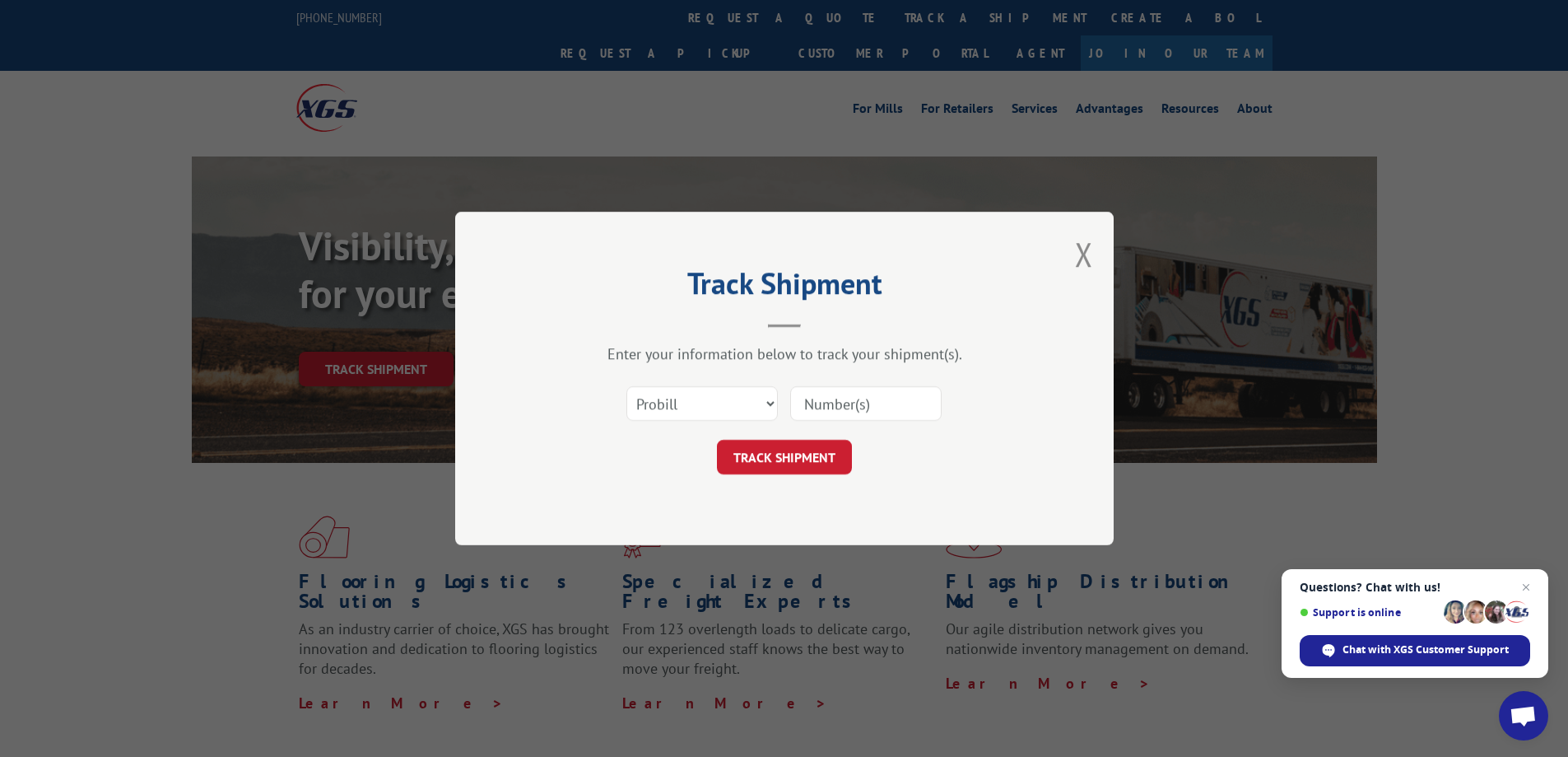
click at [893, 412] on input at bounding box center [866, 403] width 152 height 34
paste input "17469298"
type input "17469298"
click at [830, 461] on button "TRACK SHIPMENT" at bounding box center [785, 457] width 135 height 34
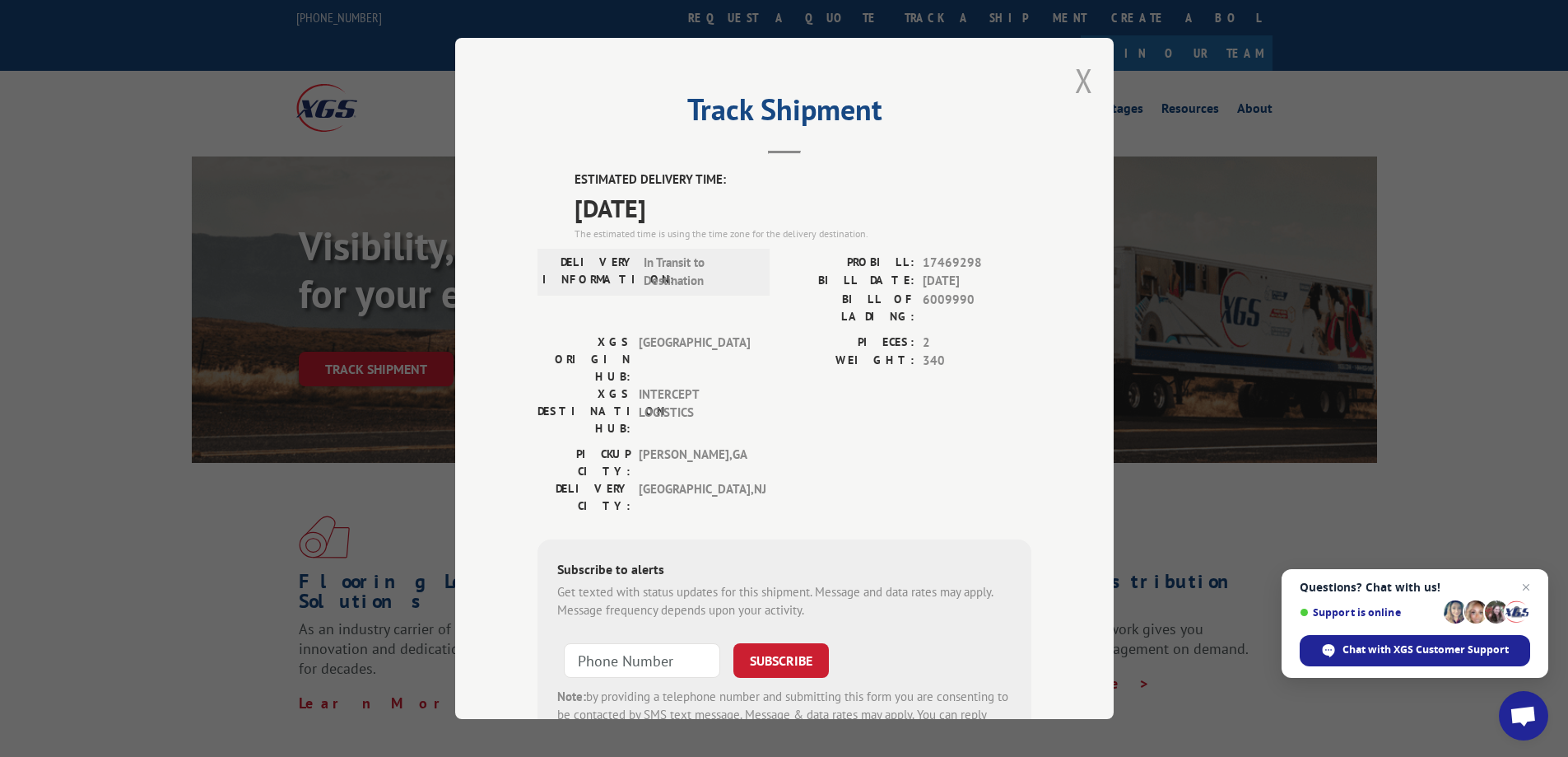
click at [1077, 81] on button "Close modal" at bounding box center [1084, 81] width 18 height 44
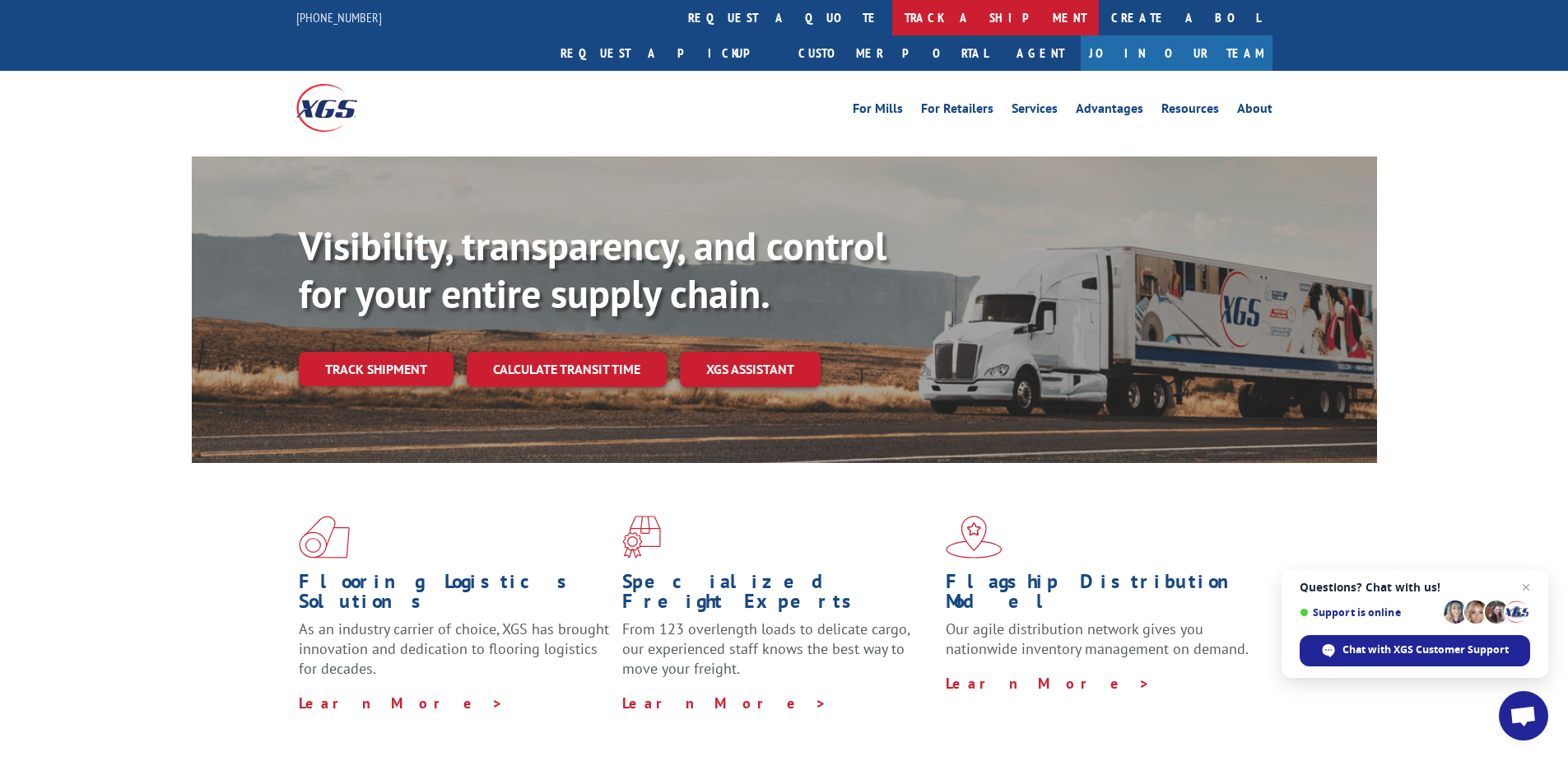
click at [893, 11] on link "track a shipment" at bounding box center [996, 18] width 206 height 35
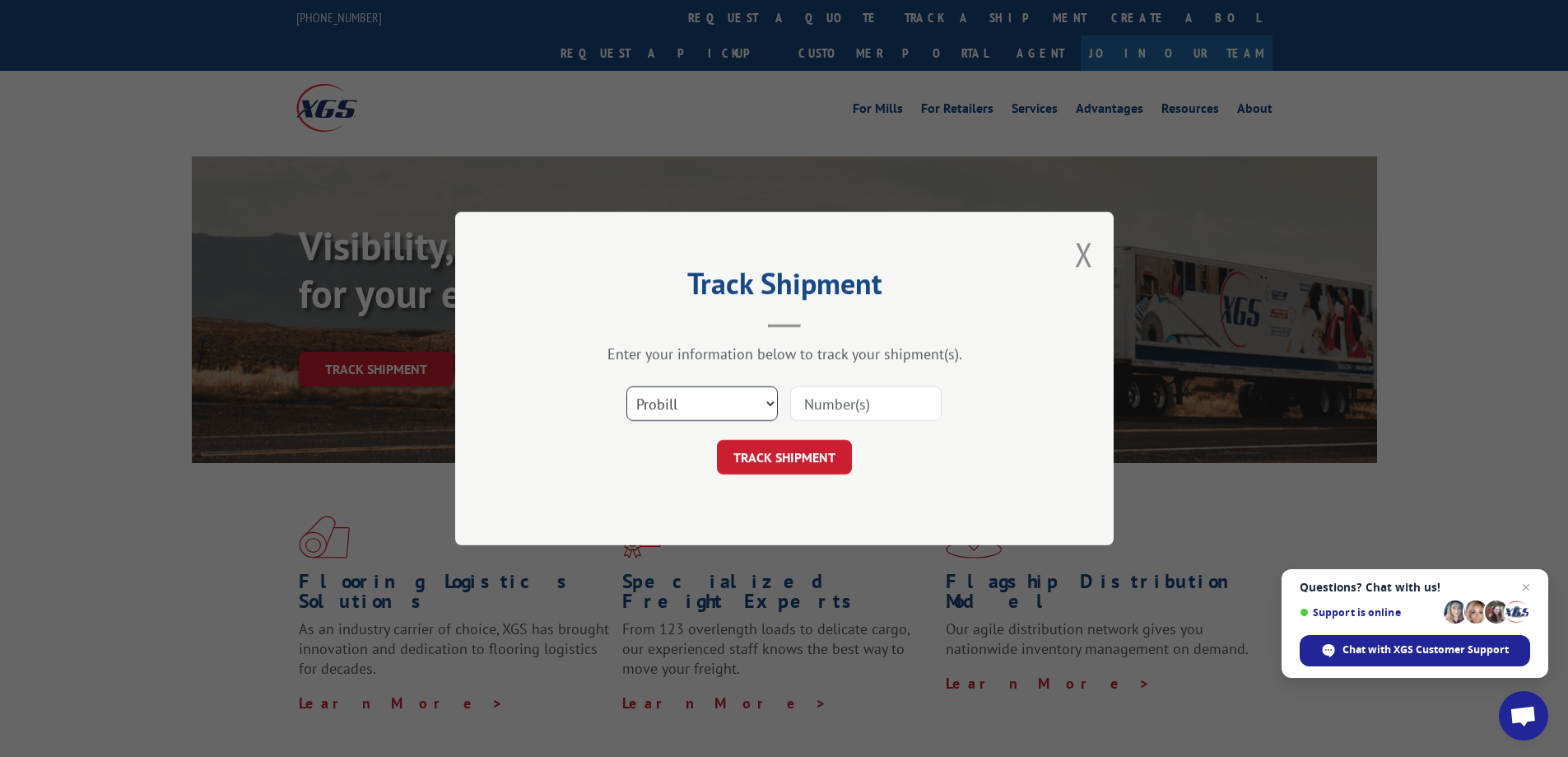
drag, startPoint x: 737, startPoint y: 401, endPoint x: 726, endPoint y: 414, distance: 17.0
click at [737, 401] on select "Select category... Probill BOL PO" at bounding box center [702, 403] width 152 height 34
select select "po"
click at [627, 386] on select "Select category... Probill BOL PO" at bounding box center [702, 403] width 152 height 34
click at [845, 406] on input at bounding box center [866, 403] width 152 height 34
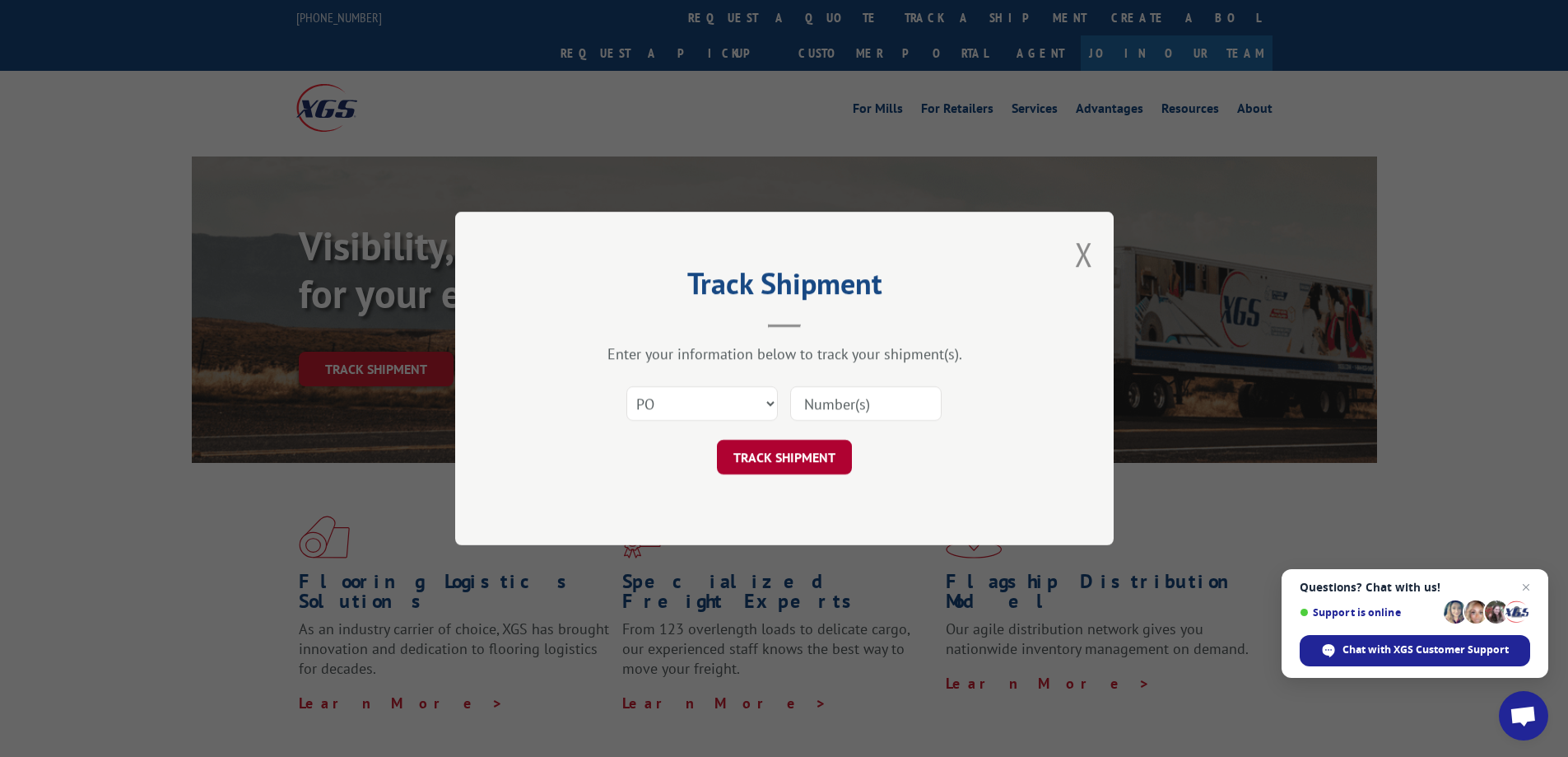
paste input "906830"
type input "906830"
click at [801, 454] on button "TRACK SHIPMENT" at bounding box center [785, 457] width 135 height 34
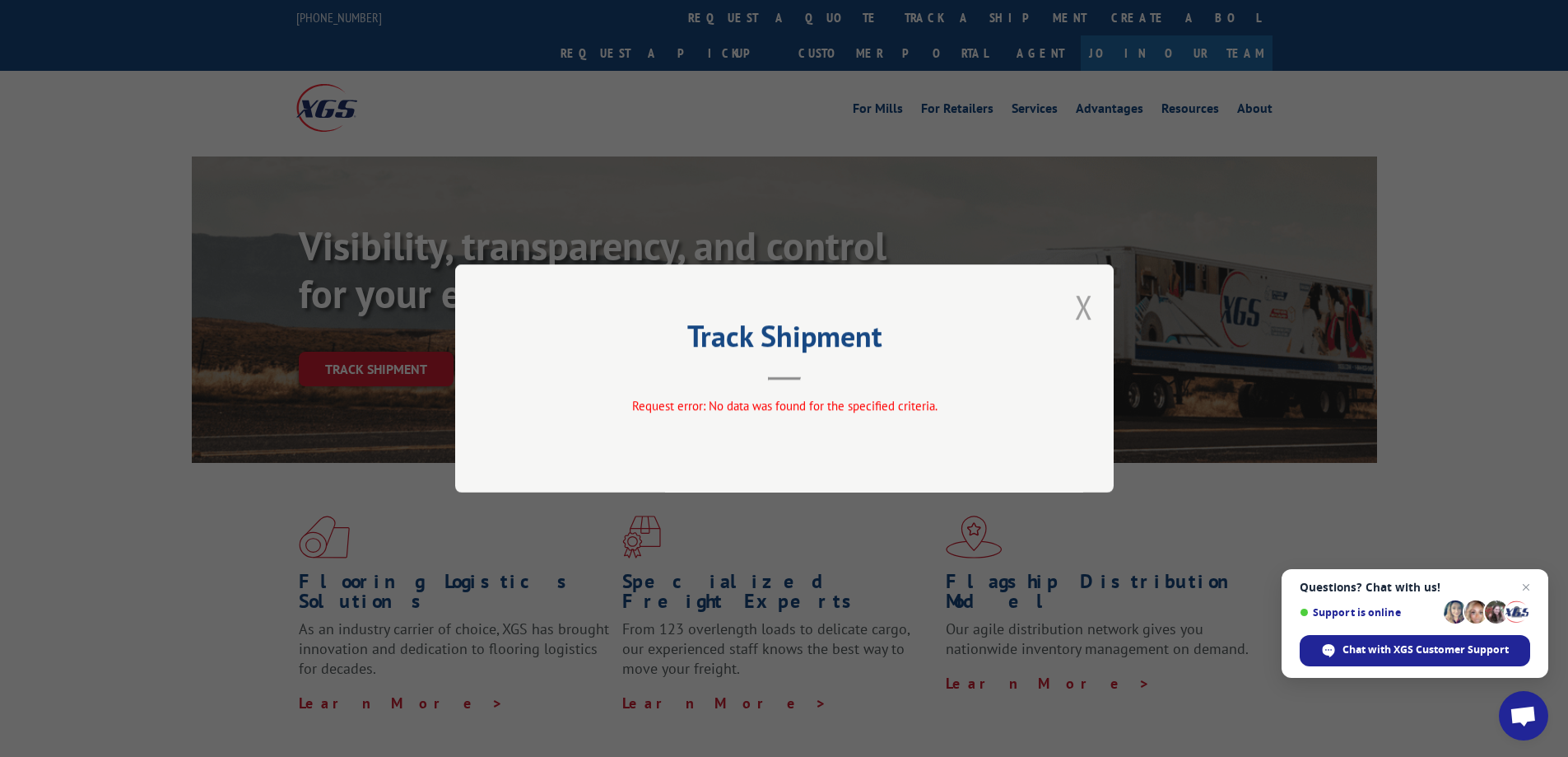
click at [1086, 296] on button "Close modal" at bounding box center [1084, 306] width 18 height 44
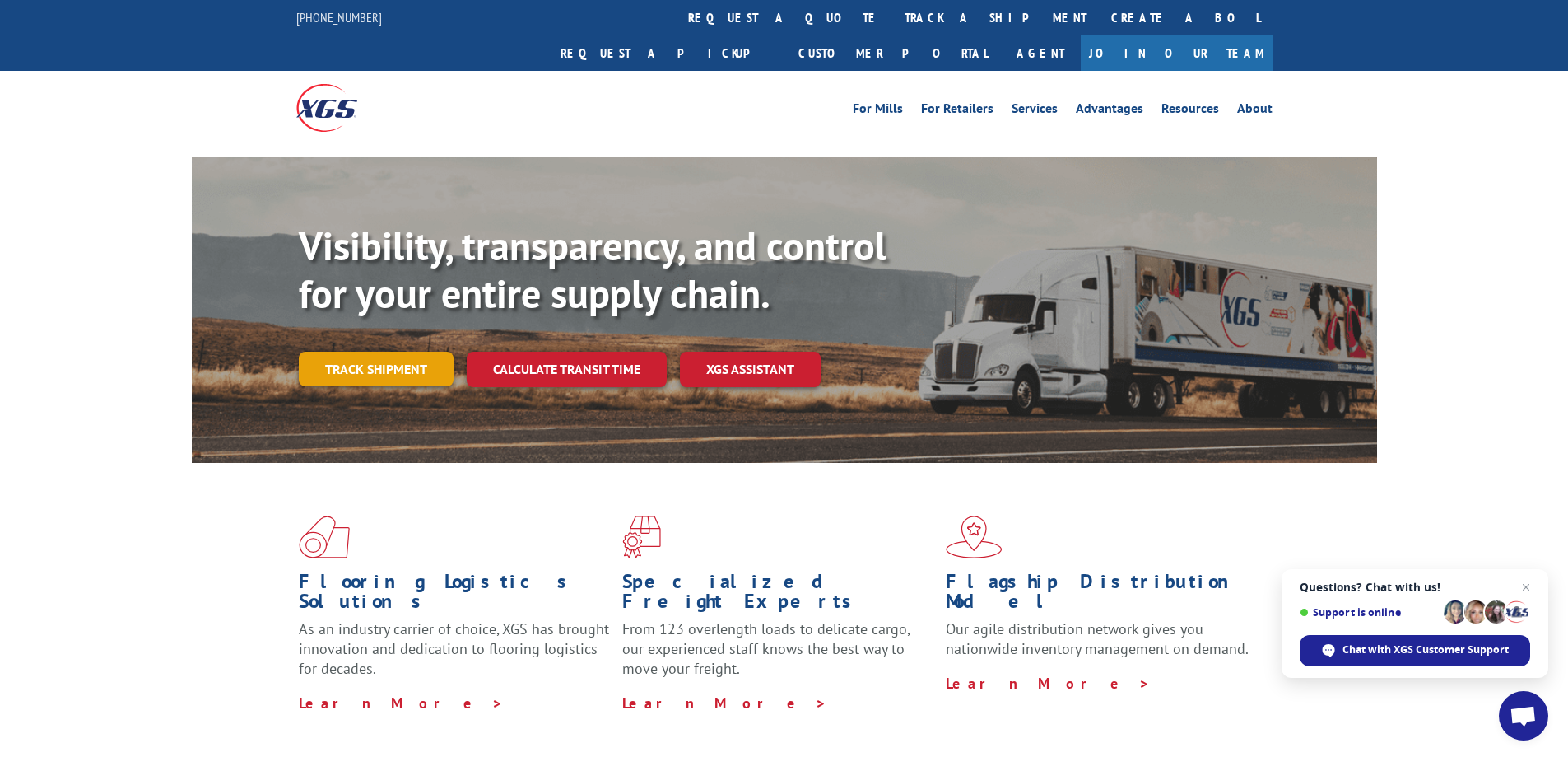
click at [437, 351] on link "Track shipment" at bounding box center [376, 368] width 155 height 34
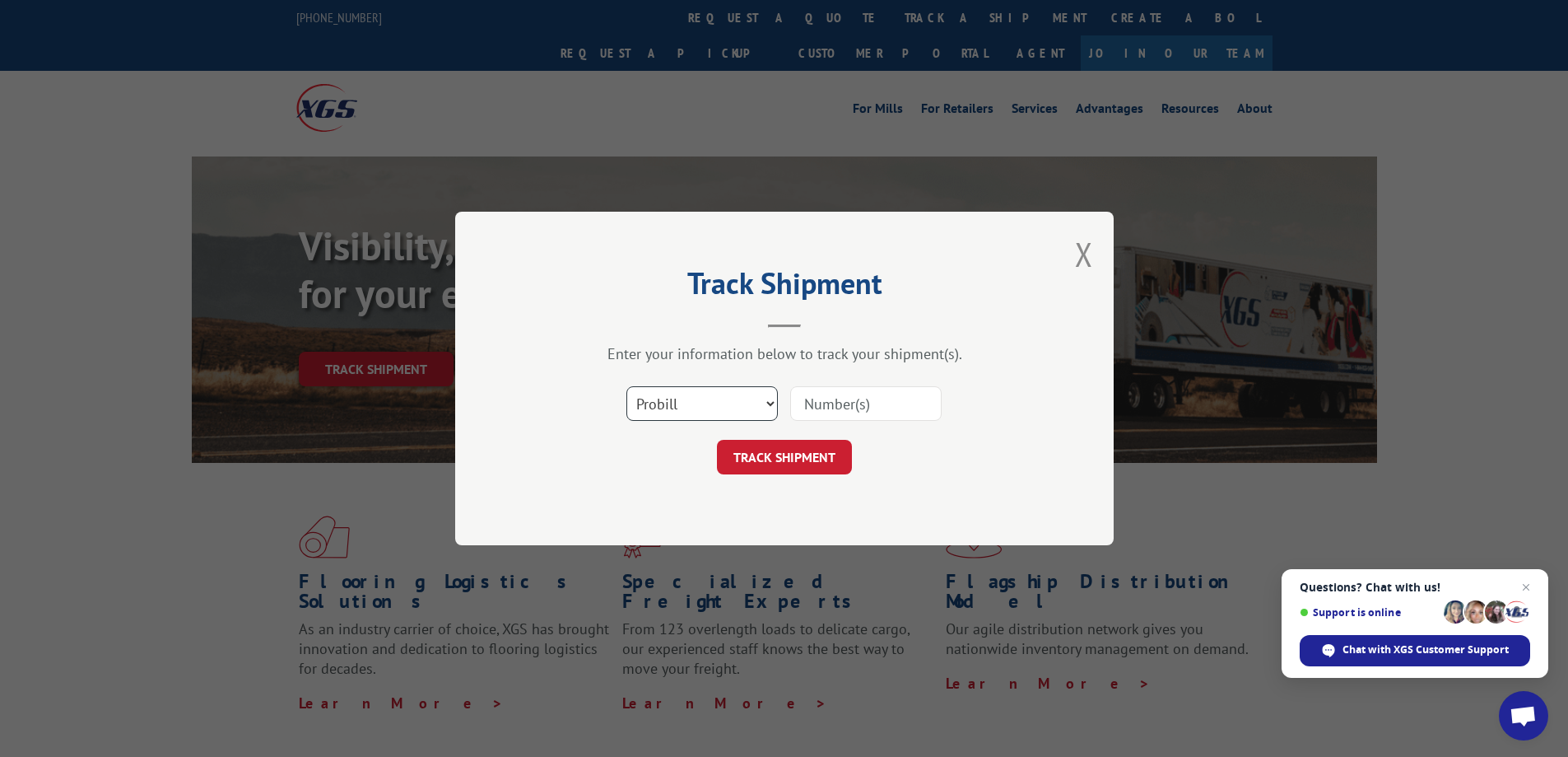
click at [657, 409] on select "Select category... Probill BOL PO" at bounding box center [702, 403] width 152 height 34
select select "po"
click at [627, 386] on select "Select category... Probill BOL PO" at bounding box center [702, 403] width 152 height 34
click at [848, 396] on input at bounding box center [866, 403] width 152 height 34
paste input "906831"
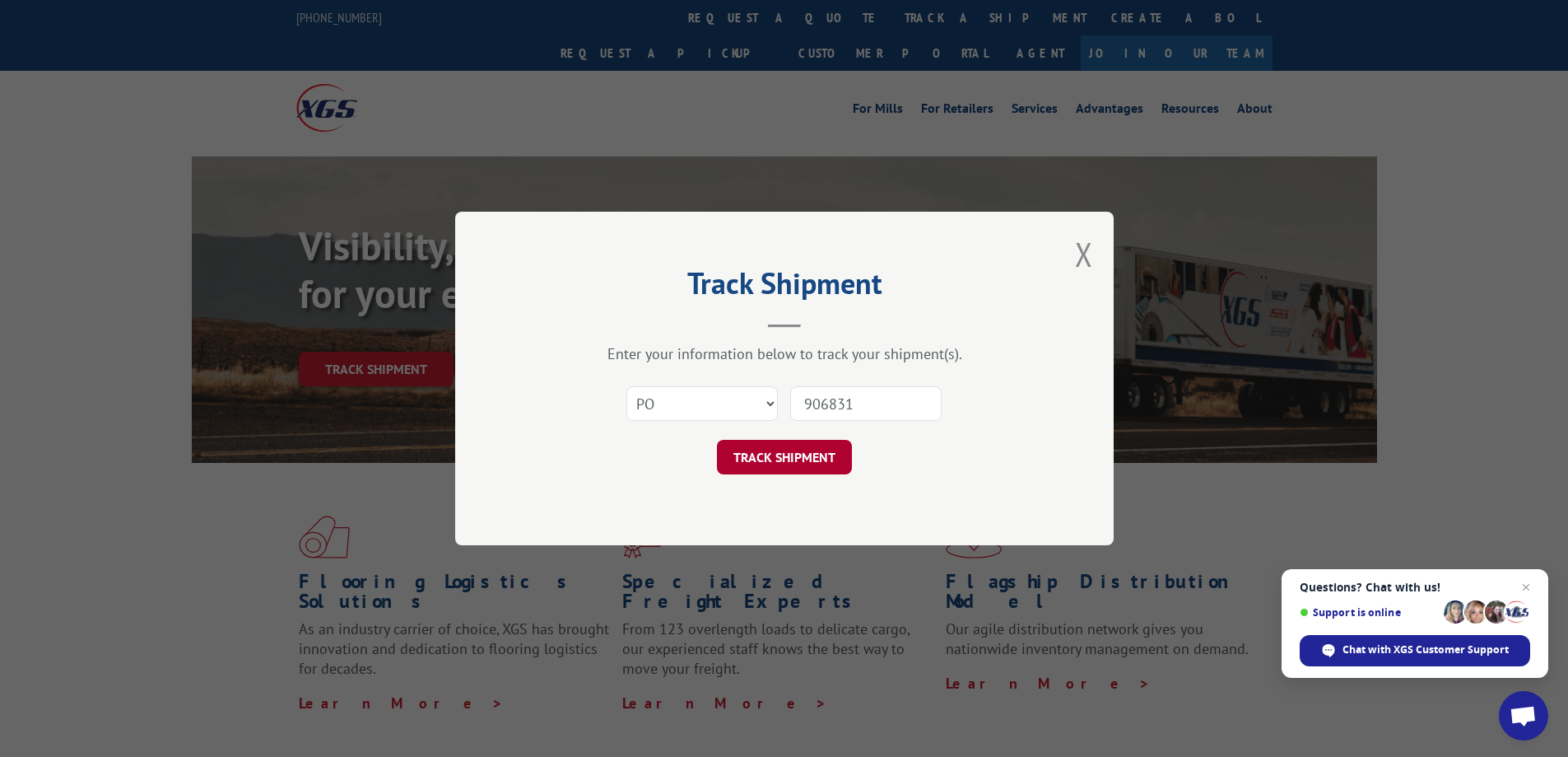
type input "906831"
click at [801, 457] on button "TRACK SHIPMENT" at bounding box center [785, 457] width 135 height 34
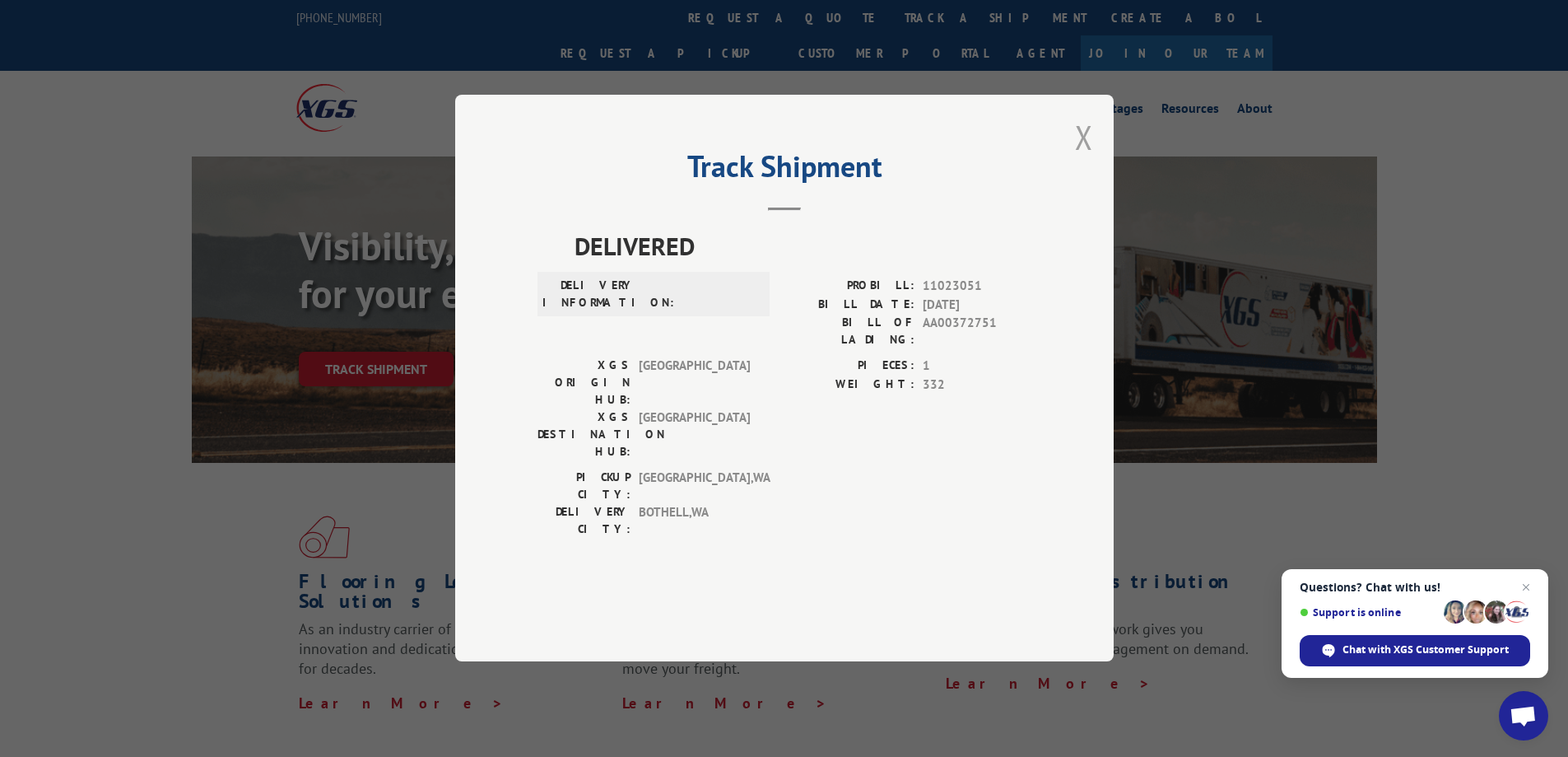
click at [1081, 159] on button "Close modal" at bounding box center [1084, 137] width 18 height 44
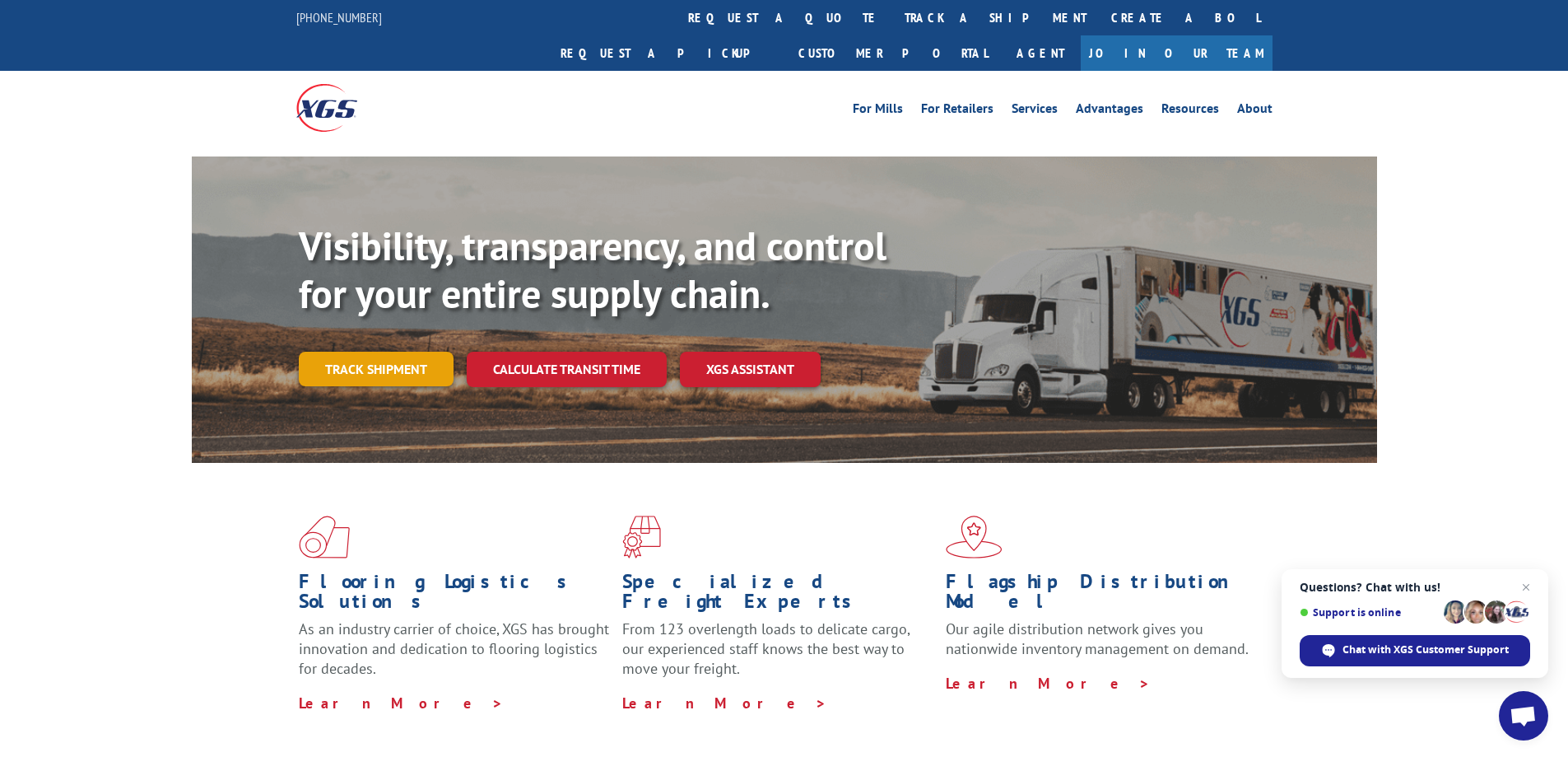
click at [441, 351] on link "Track shipment" at bounding box center [376, 368] width 155 height 34
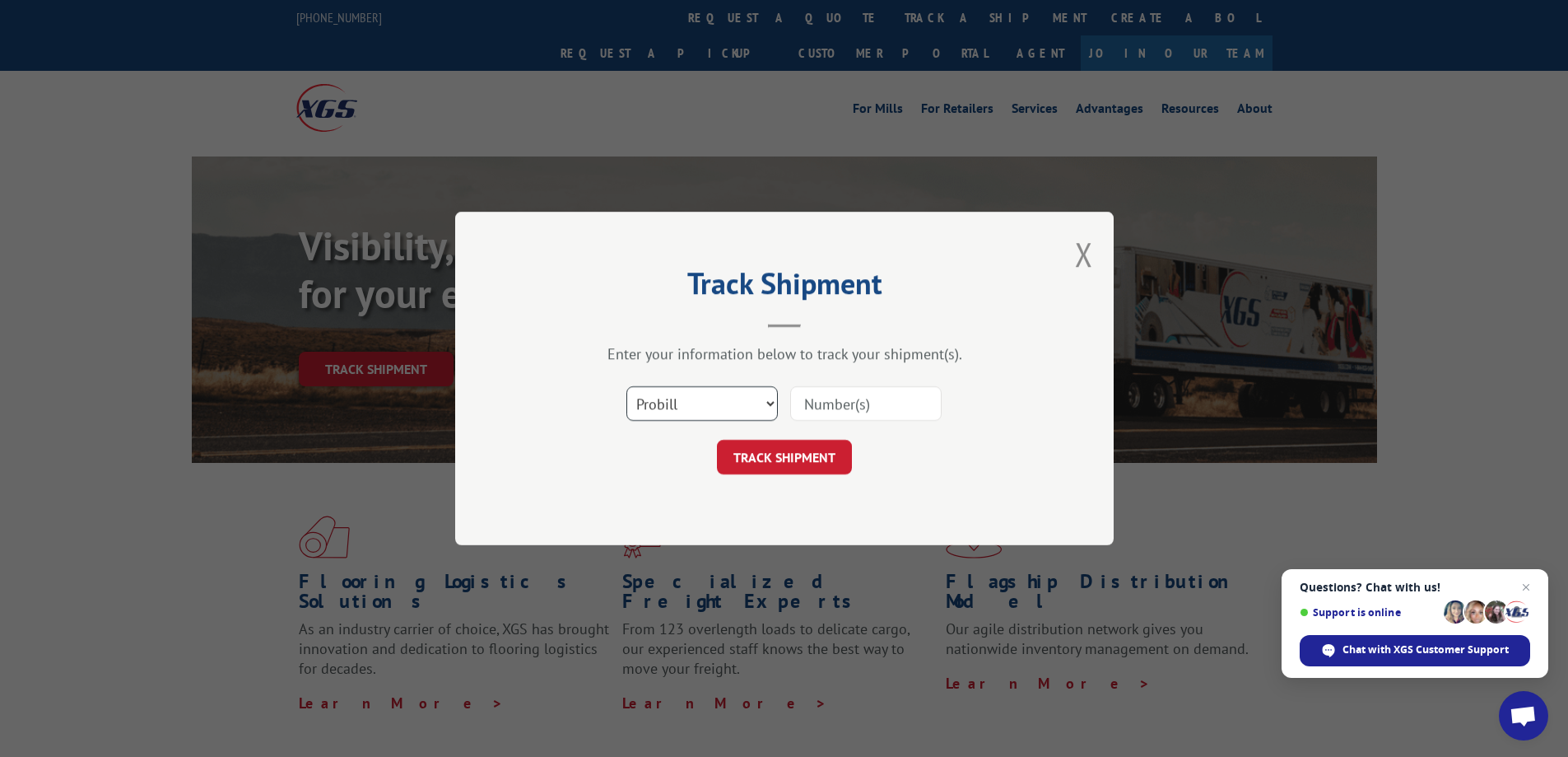
click at [709, 406] on select "Select category... Probill BOL PO" at bounding box center [702, 403] width 152 height 34
select select "po"
click at [627, 386] on select "Select category... Probill BOL PO" at bounding box center [702, 403] width 152 height 34
click at [844, 415] on input at bounding box center [866, 403] width 152 height 34
paste input "906833"
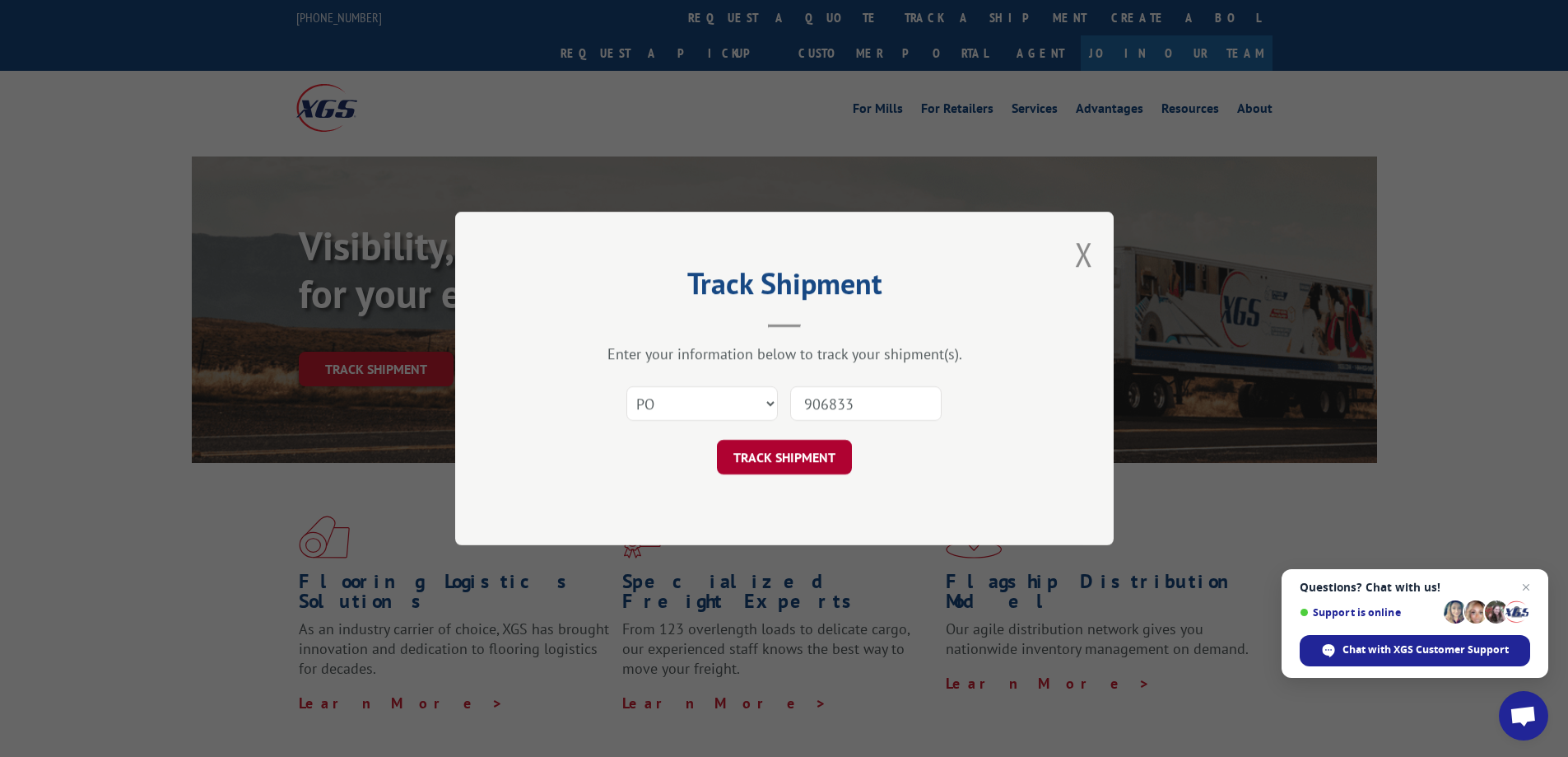
type input "906833"
click at [810, 464] on button "TRACK SHIPMENT" at bounding box center [785, 457] width 135 height 34
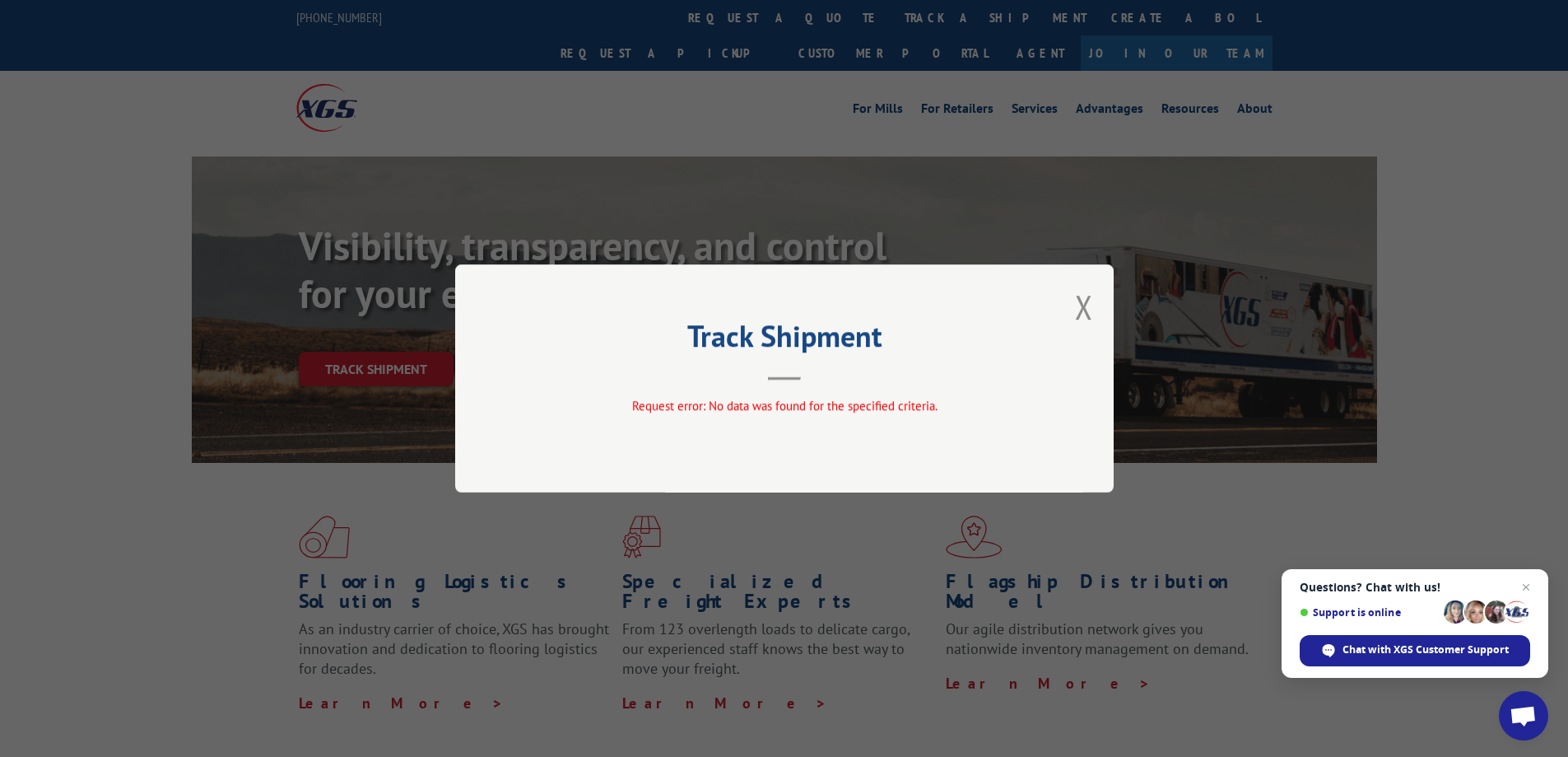
click at [1081, 311] on button "Close modal" at bounding box center [1084, 306] width 18 height 44
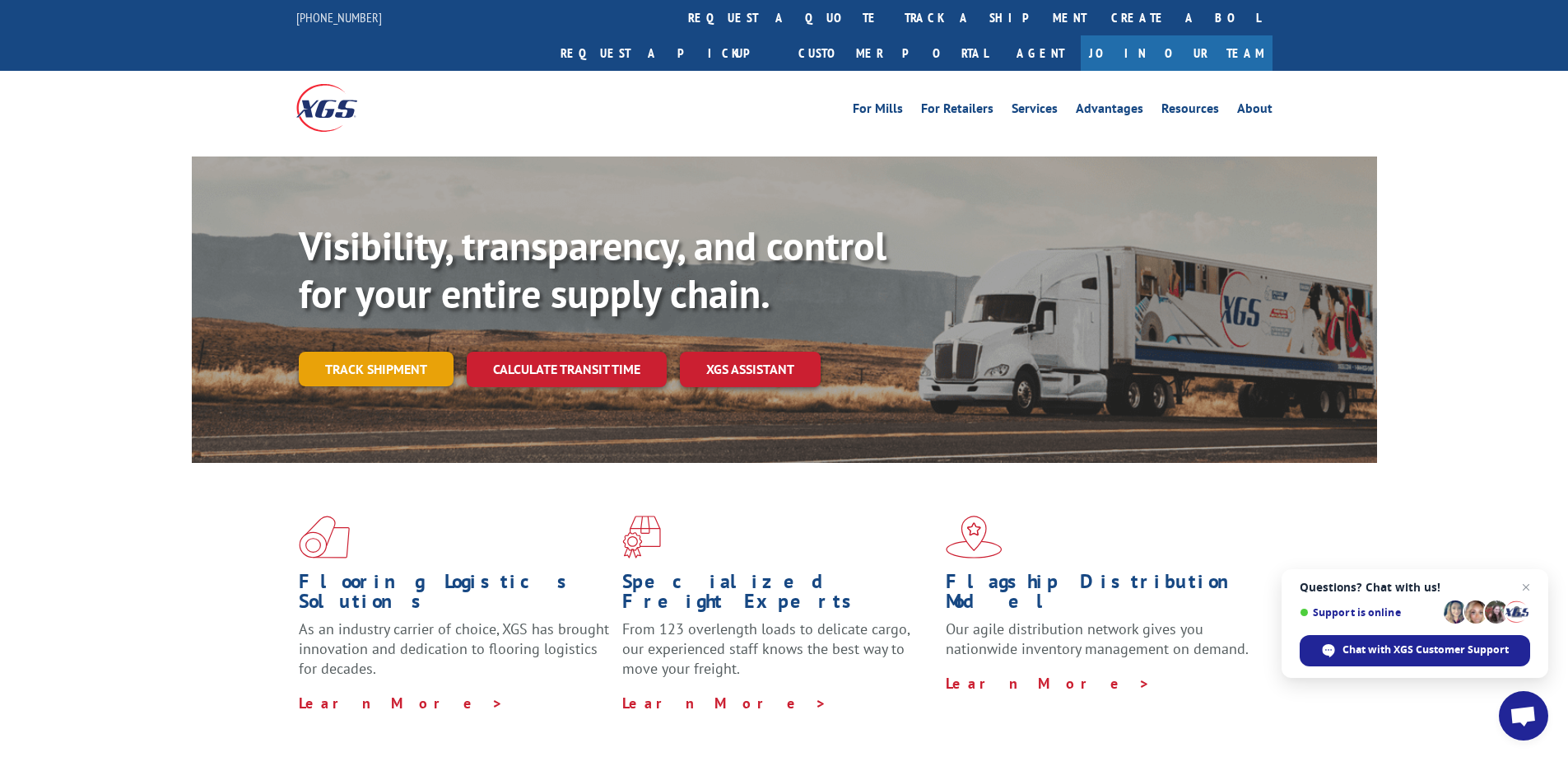
click at [399, 351] on link "Track shipment" at bounding box center [376, 368] width 155 height 34
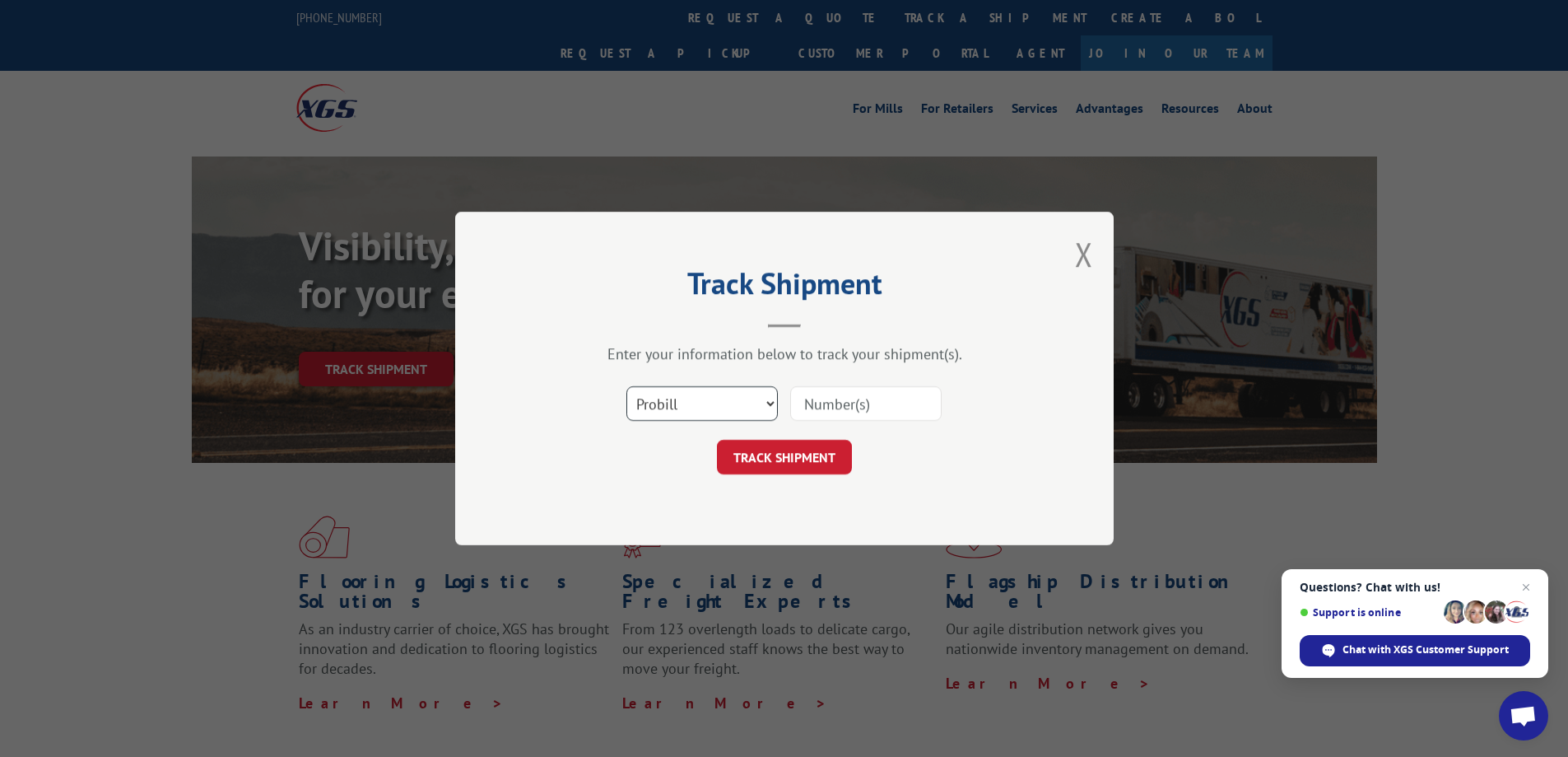
click at [717, 408] on select "Select category... Probill BOL PO" at bounding box center [702, 403] width 152 height 34
select select "po"
click at [627, 386] on select "Select category... Probill BOL PO" at bounding box center [702, 403] width 152 height 34
click at [861, 410] on input at bounding box center [866, 403] width 152 height 34
paste input "906840 TERMS...: 6/"
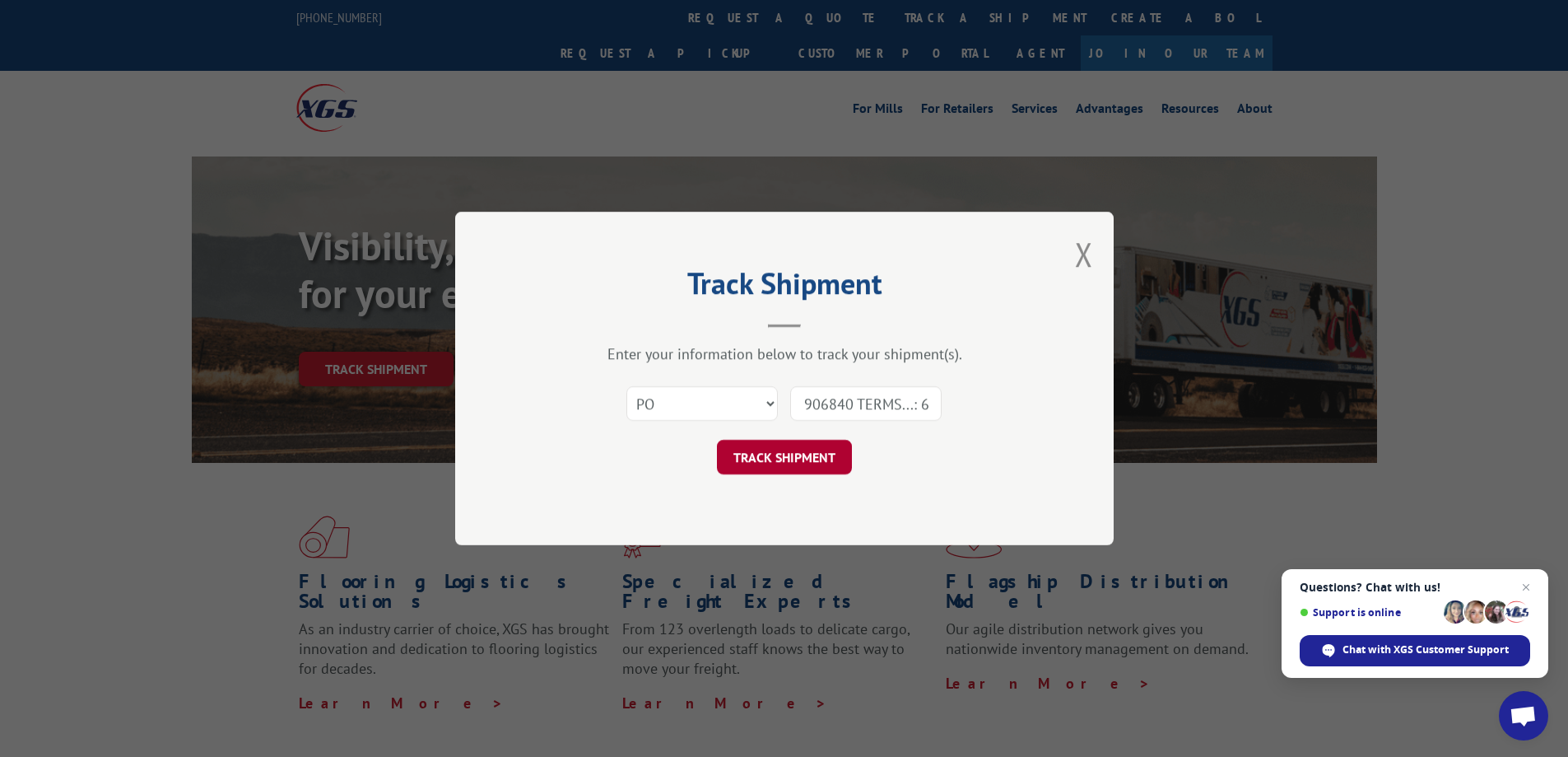
scroll to position [0, 4]
type input "906840 TERMS...: 6/"
click at [813, 456] on button "TRACK SHIPMENT" at bounding box center [785, 457] width 135 height 34
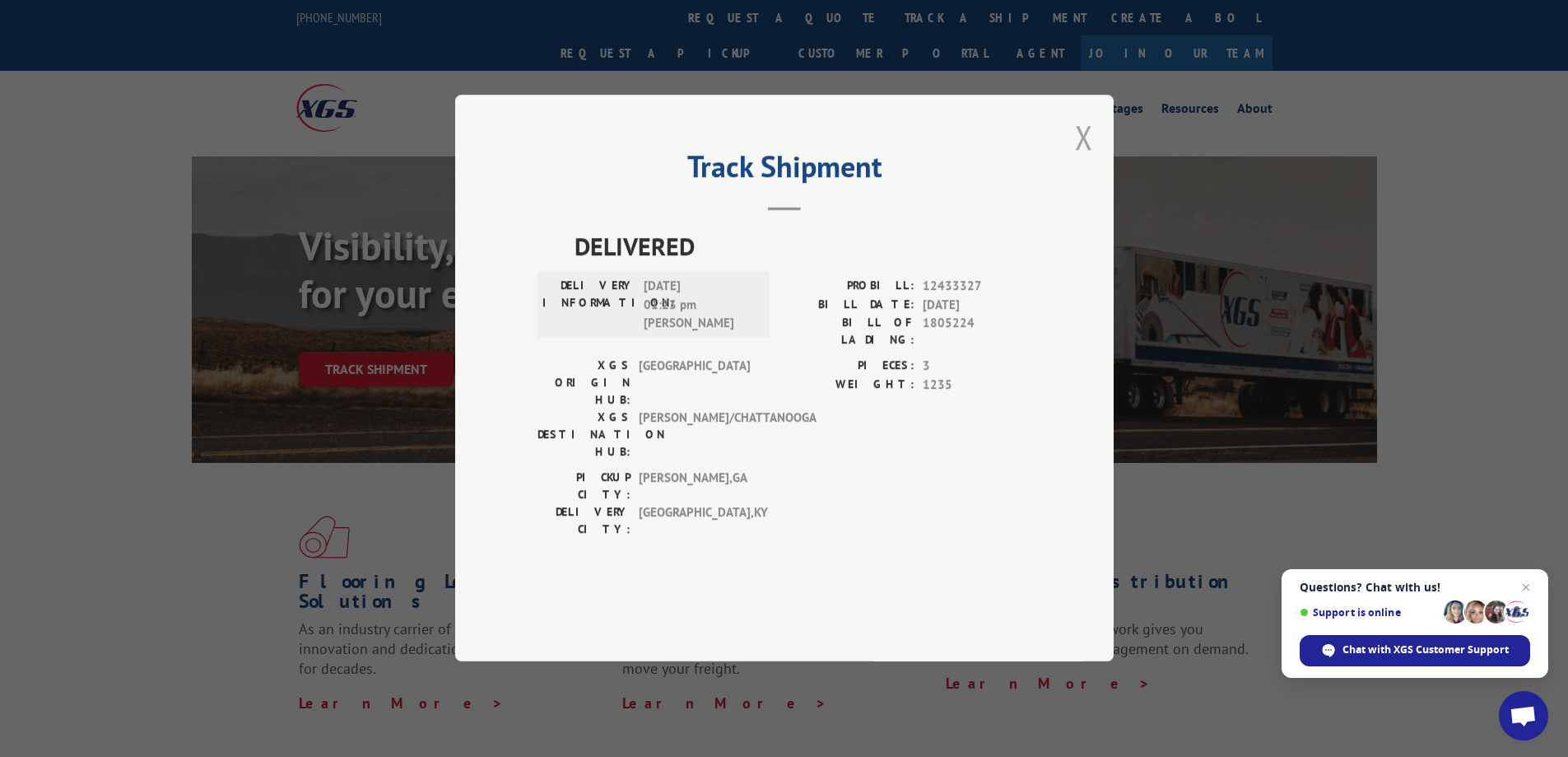
click at [1083, 159] on button "Close modal" at bounding box center [1084, 137] width 18 height 44
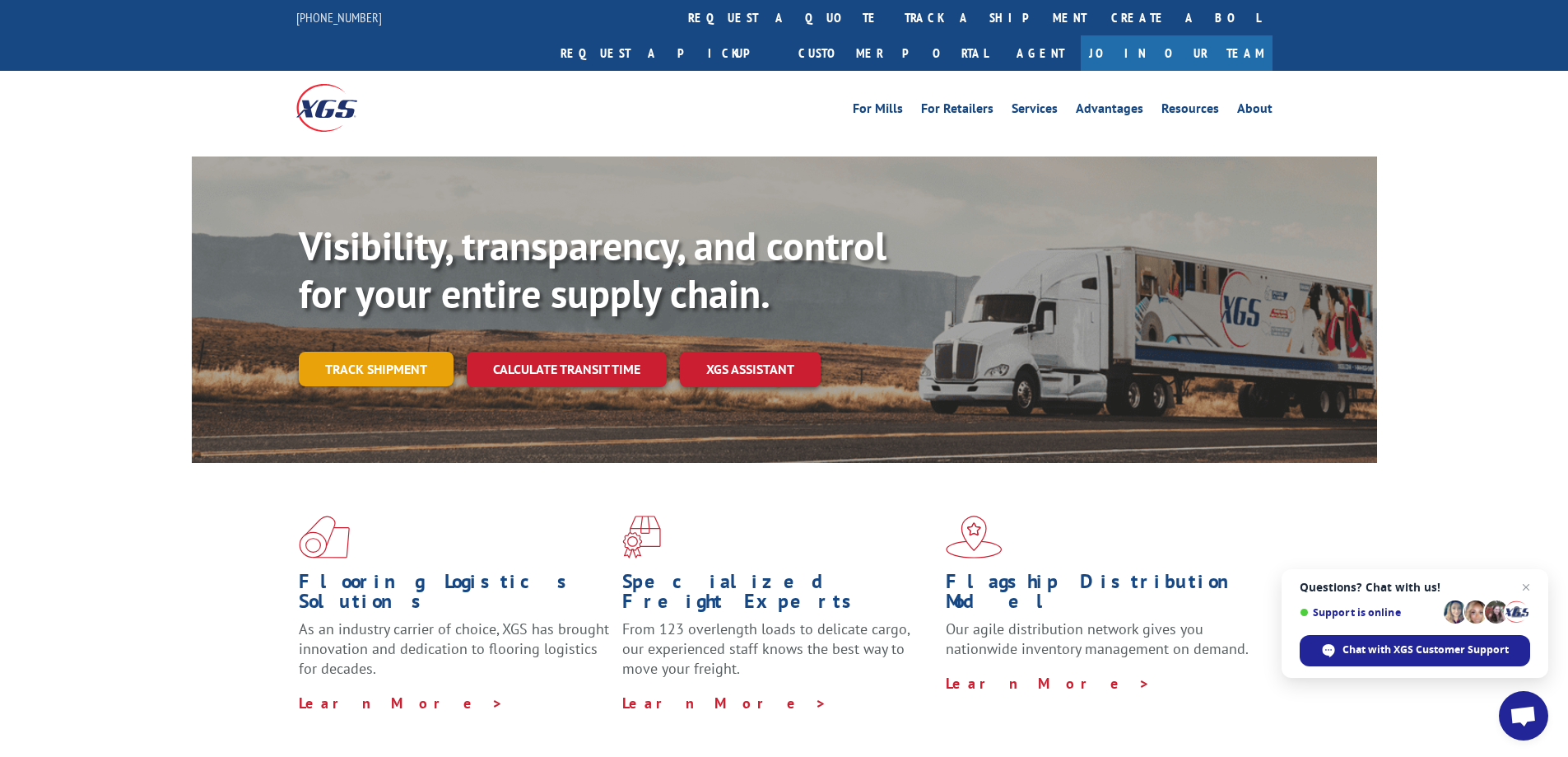
click at [419, 351] on link "Track shipment" at bounding box center [376, 368] width 155 height 34
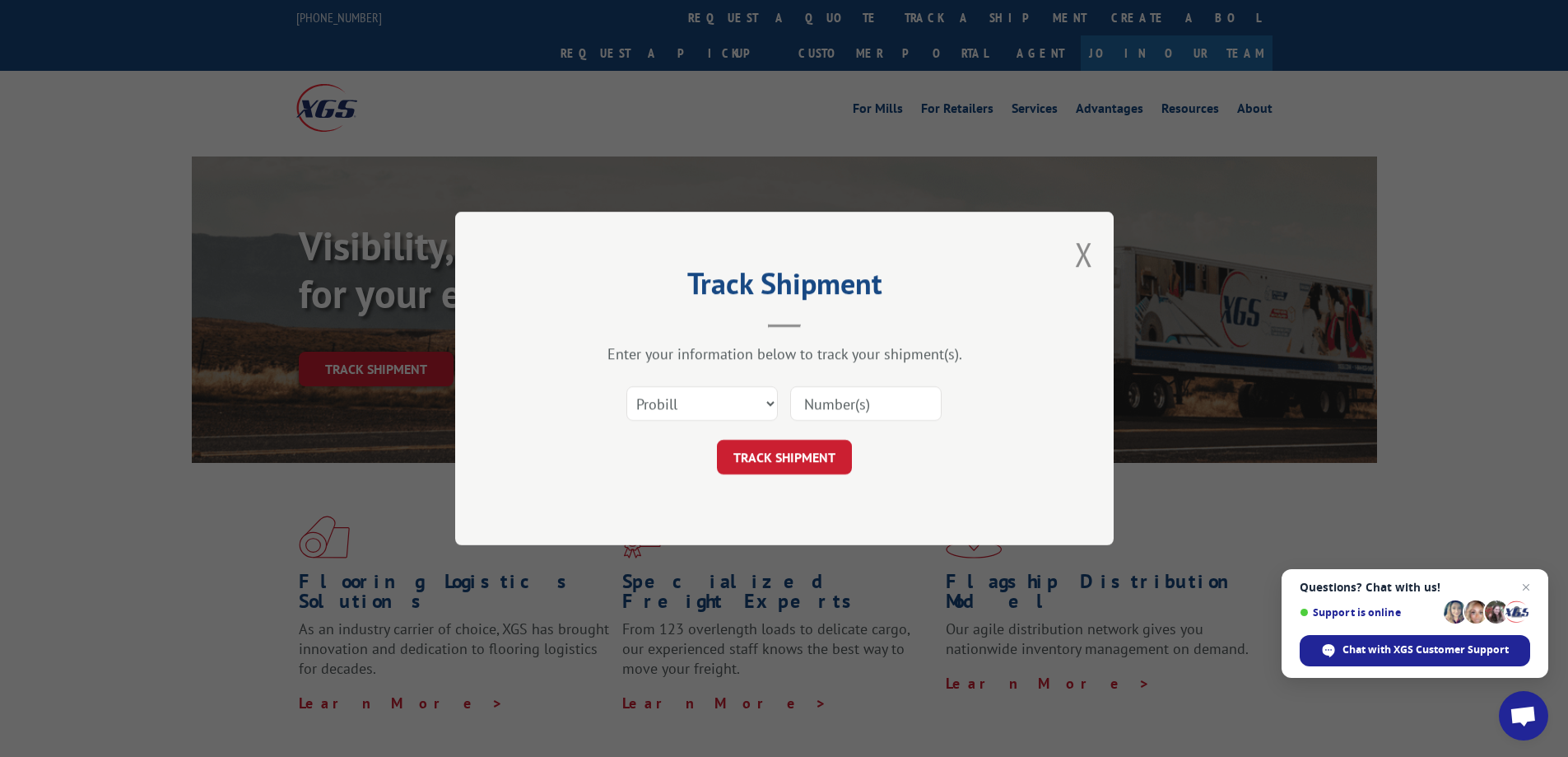
click at [835, 399] on input at bounding box center [866, 403] width 152 height 34
paste input "906840"
type input "906840"
click at [827, 457] on button "TRACK SHIPMENT" at bounding box center [785, 457] width 135 height 34
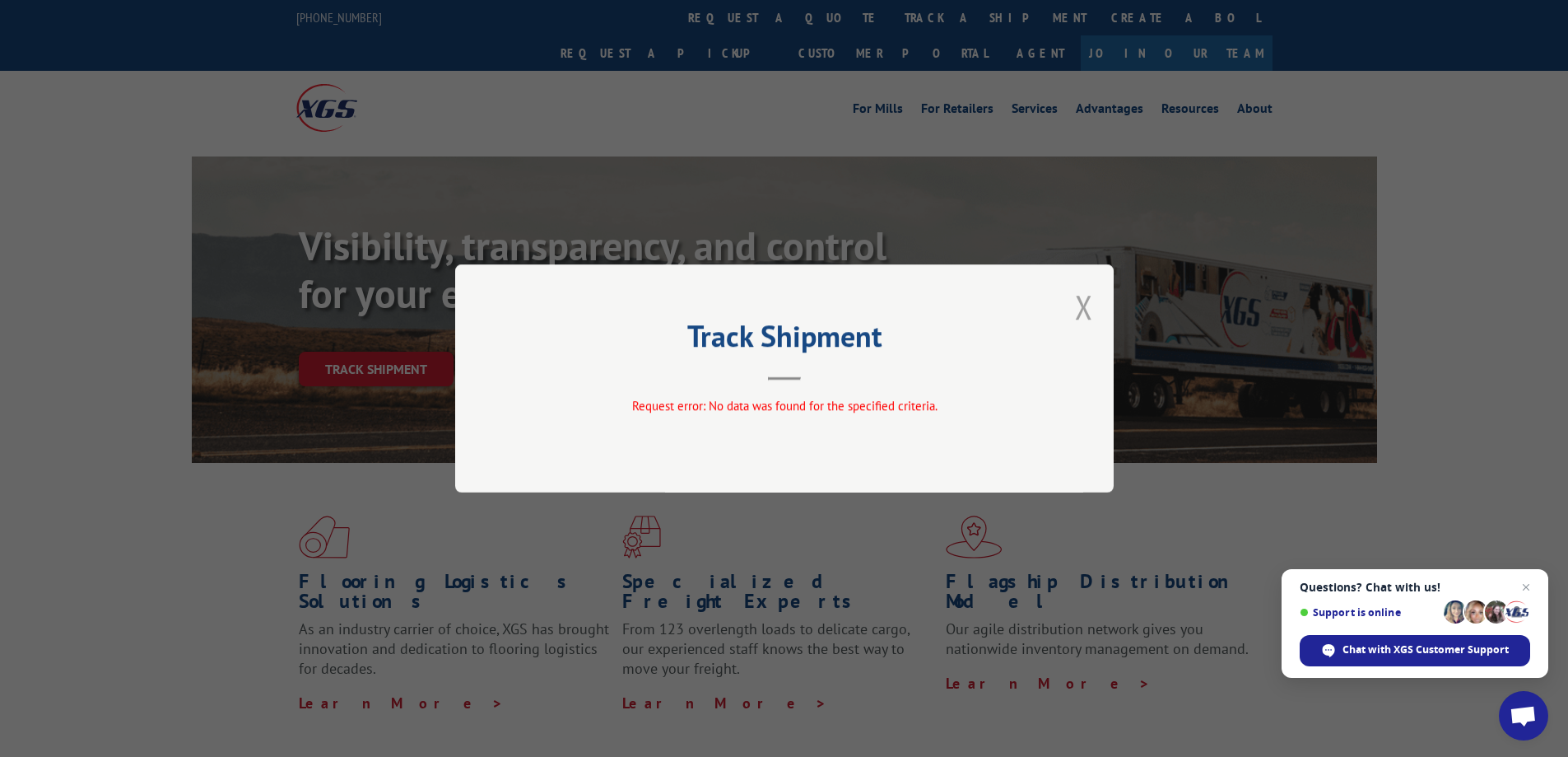
click at [1077, 304] on button "Close modal" at bounding box center [1084, 306] width 18 height 44
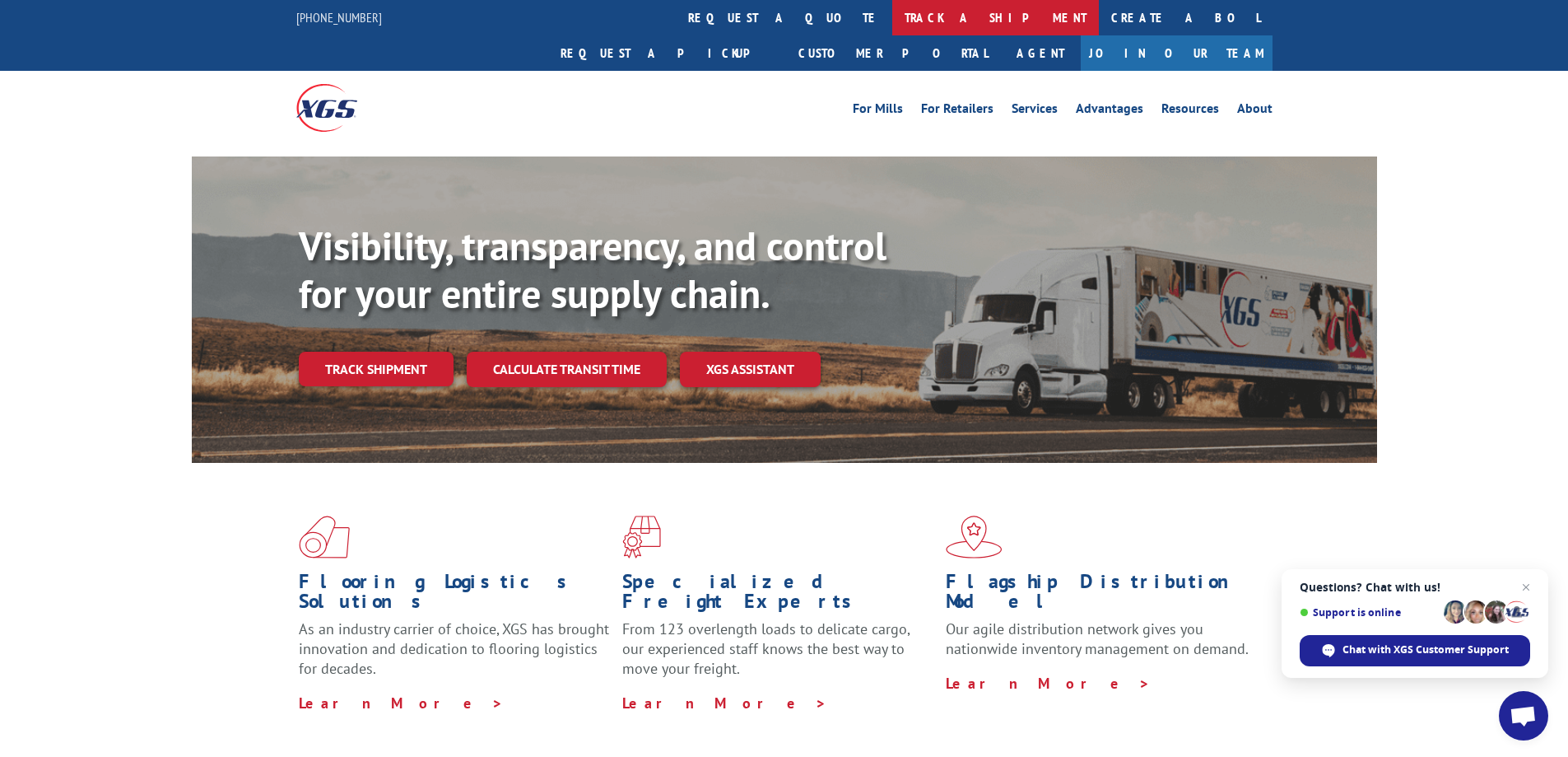
click at [893, 22] on link "track a shipment" at bounding box center [996, 18] width 206 height 35
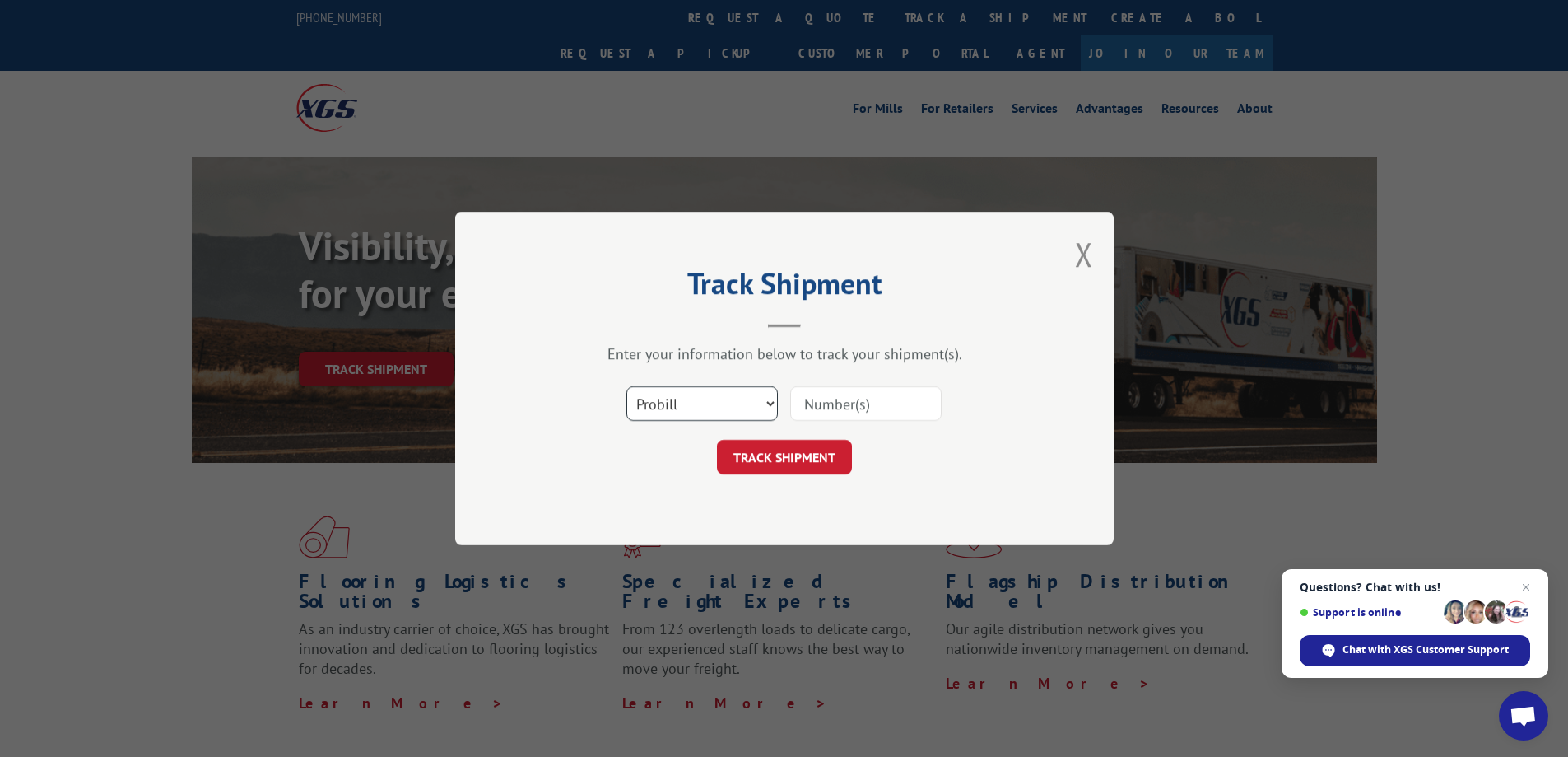
click at [721, 398] on select "Select category... Probill BOL PO" at bounding box center [702, 403] width 152 height 34
select select "po"
click at [627, 386] on select "Select category... Probill BOL PO" at bounding box center [702, 403] width 152 height 34
click at [824, 408] on input at bounding box center [866, 403] width 152 height 34
paste input "906859"
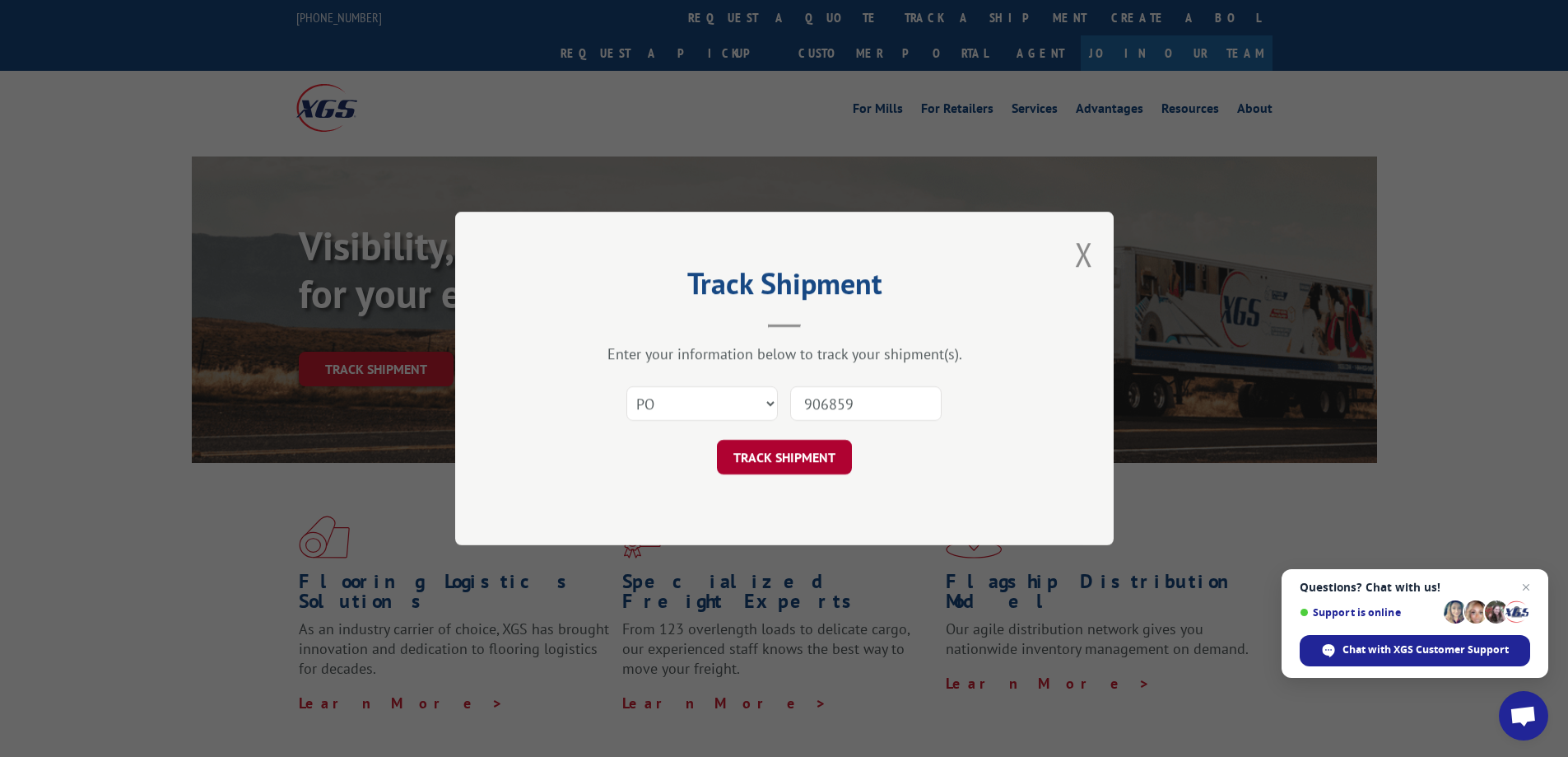
type input "906859"
click at [794, 453] on button "TRACK SHIPMENT" at bounding box center [785, 457] width 135 height 34
